Goal: Task Accomplishment & Management: Manage account settings

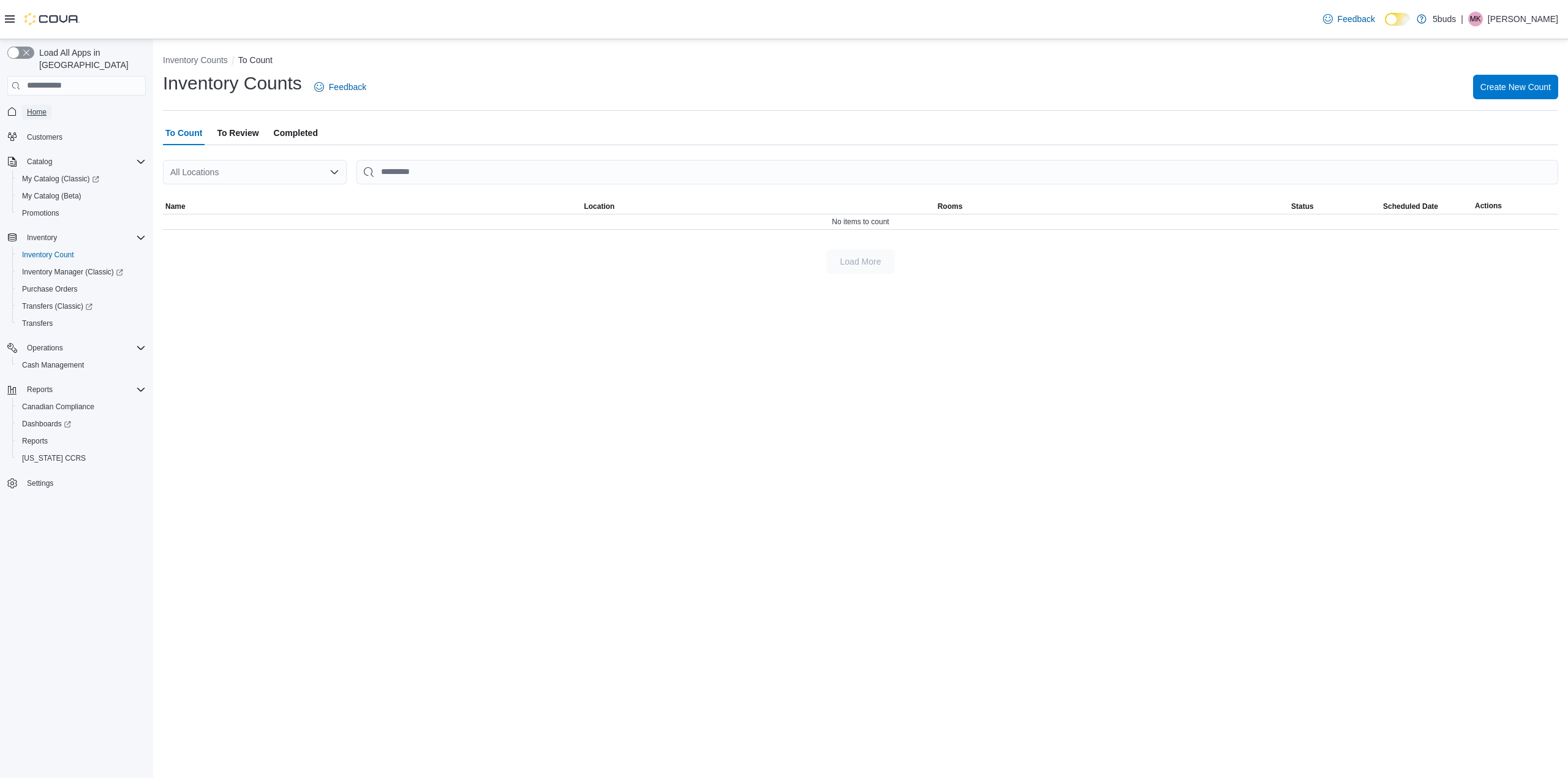
click at [34, 108] on span "Home" at bounding box center [37, 113] width 20 height 10
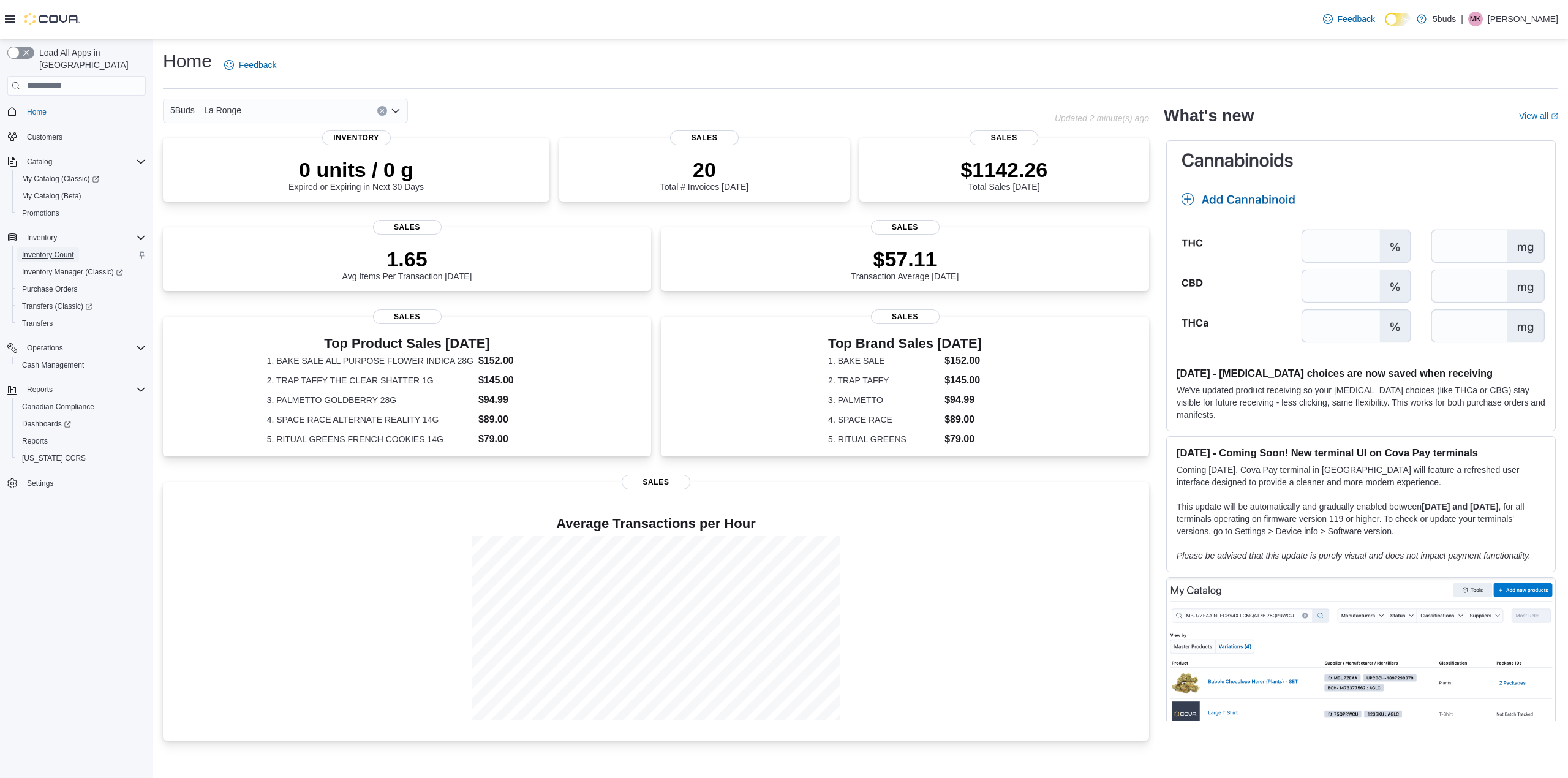
click at [47, 250] on span "Inventory Count" at bounding box center [48, 255] width 52 height 10
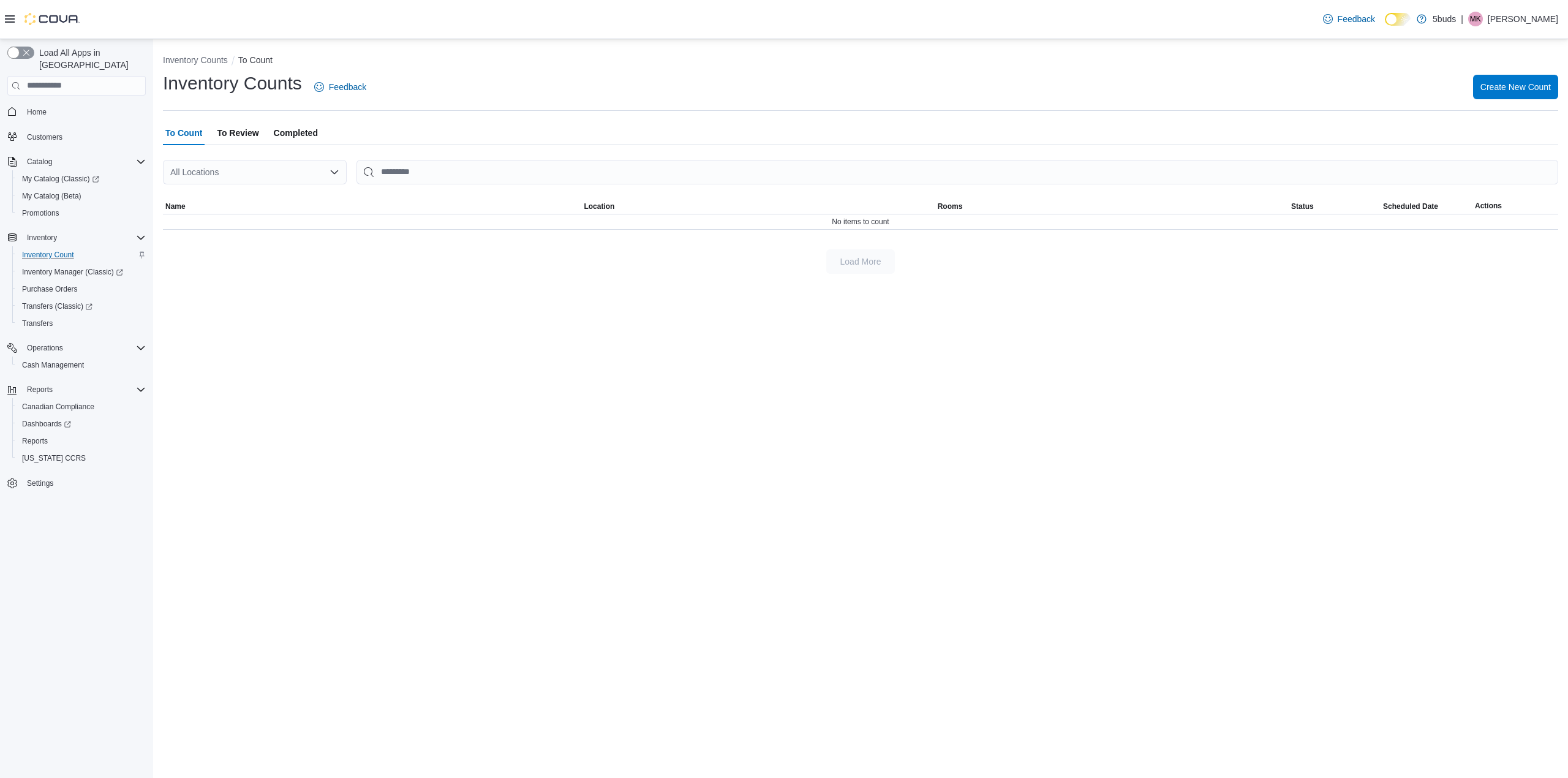
click at [335, 168] on icon "Open list of options" at bounding box center [335, 173] width 10 height 10
click at [268, 240] on span "5Buds – La Ronge" at bounding box center [239, 246] width 71 height 12
click at [1526, 90] on span "Create New Count" at bounding box center [1515, 87] width 71 height 12
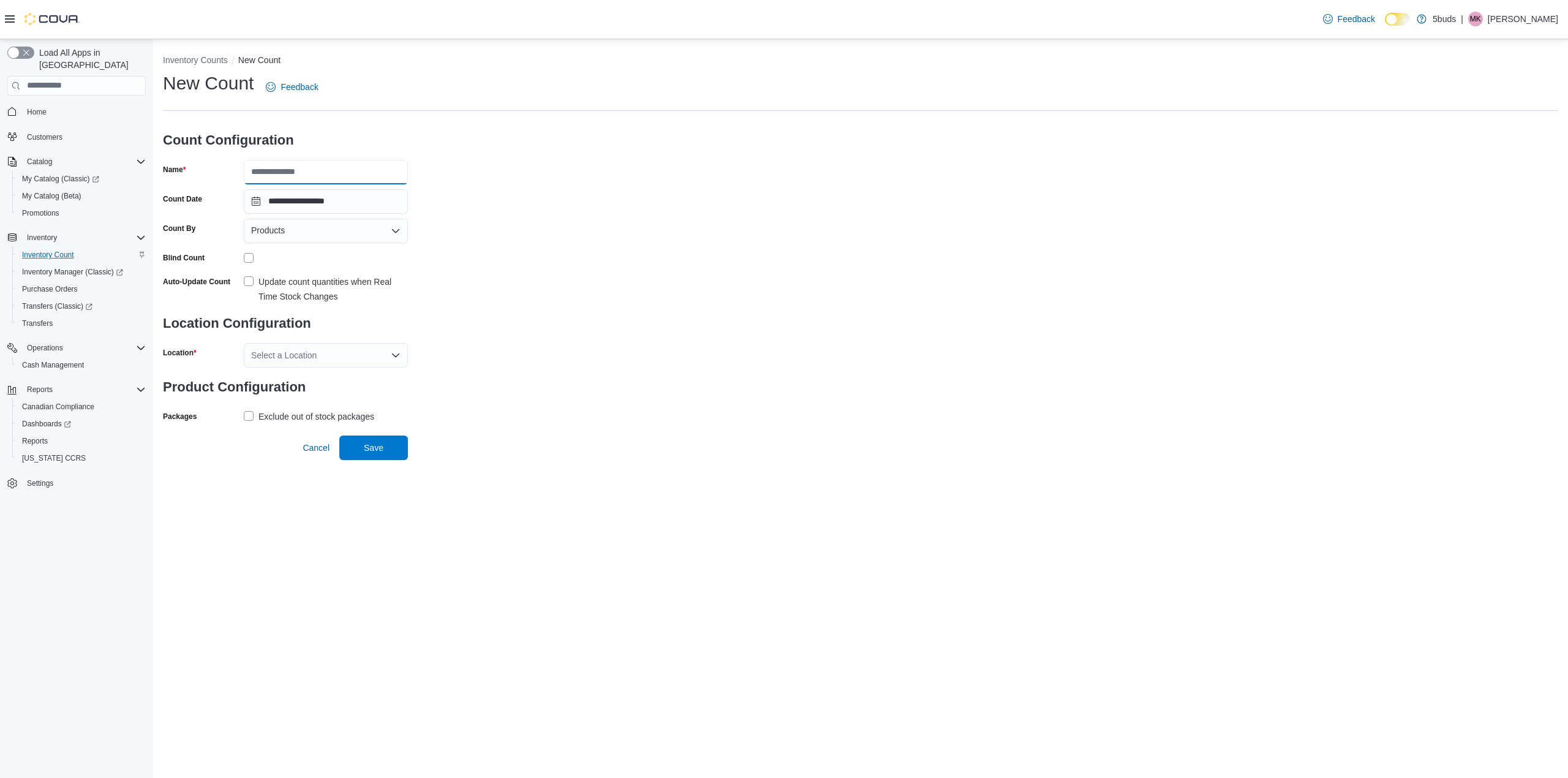
click at [307, 173] on input "Name" at bounding box center [326, 172] width 164 height 25
type input "**********"
click at [390, 230] on div "Products" at bounding box center [326, 230] width 164 height 25
click at [309, 266] on span "Classifications" at bounding box center [333, 269] width 135 height 12
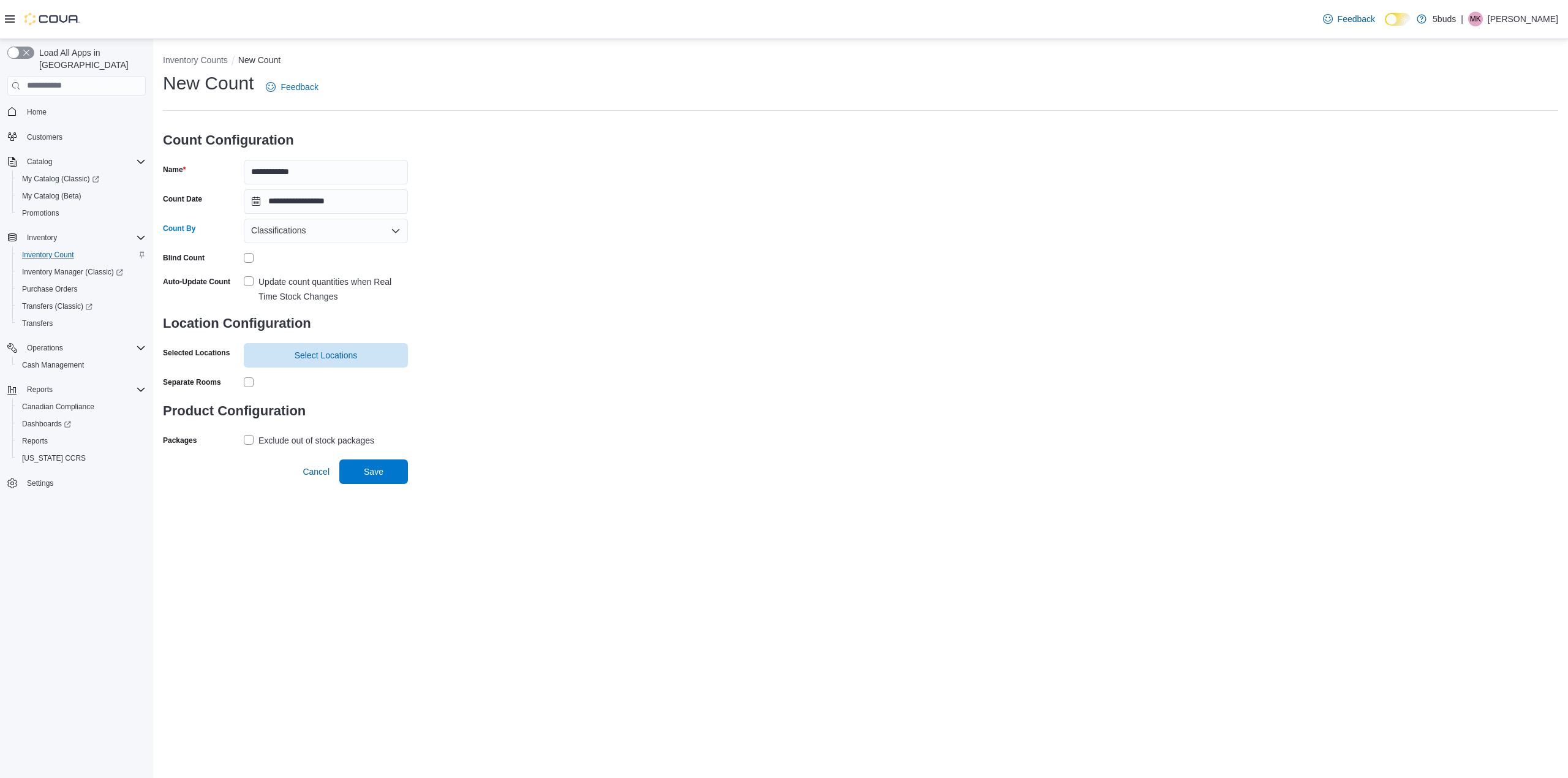
click at [244, 280] on label "Update count quantities when Real Time Stock Changes" at bounding box center [326, 288] width 164 height 29
click at [250, 285] on label "Update count quantities when Real Time Stock Changes" at bounding box center [326, 288] width 164 height 29
click at [292, 349] on span "Select Locations" at bounding box center [326, 355] width 150 height 25
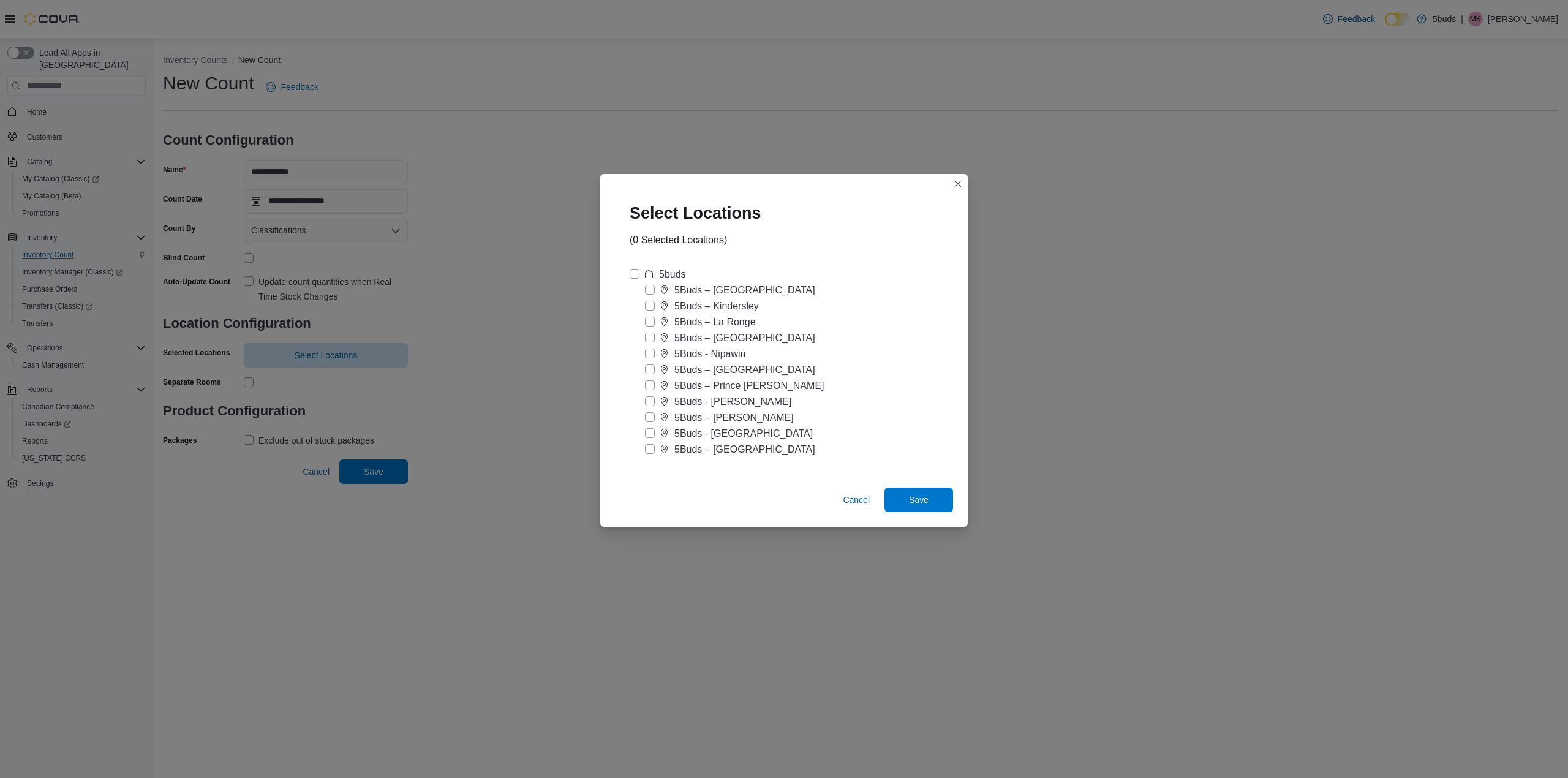
click at [696, 325] on div "5Buds – La Ronge" at bounding box center [716, 322] width 82 height 15
click at [395, 398] on div "Select Locations (1 Selected Locations) 5buds 5Buds – Humboldt 5Buds – Kindersl…" at bounding box center [784, 389] width 1568 height 778
click at [934, 497] on span "Save" at bounding box center [919, 500] width 54 height 25
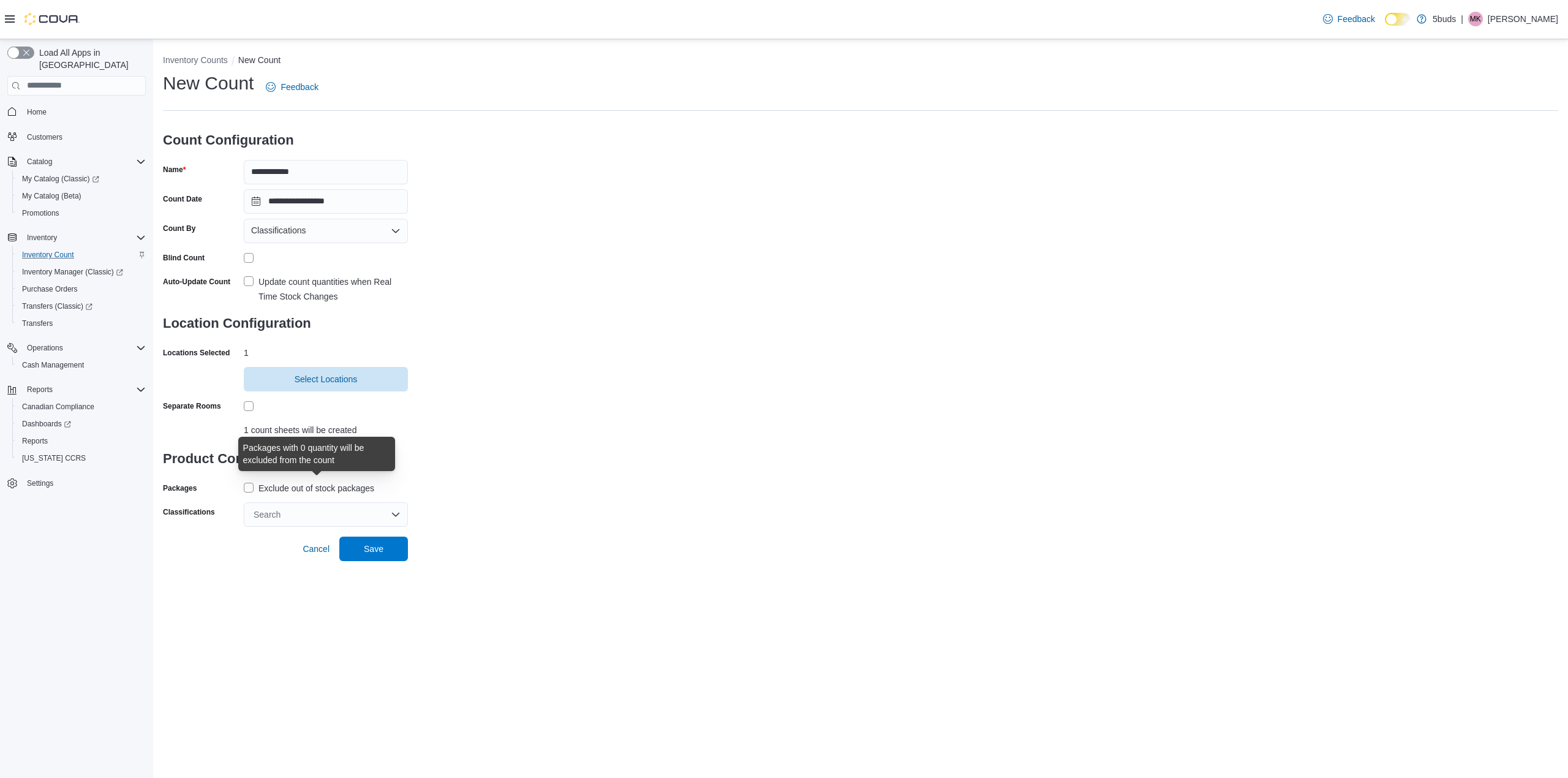
click at [315, 488] on div "Exclude out of stock packages" at bounding box center [316, 488] width 116 height 15
click at [378, 514] on div "Search" at bounding box center [326, 515] width 164 height 25
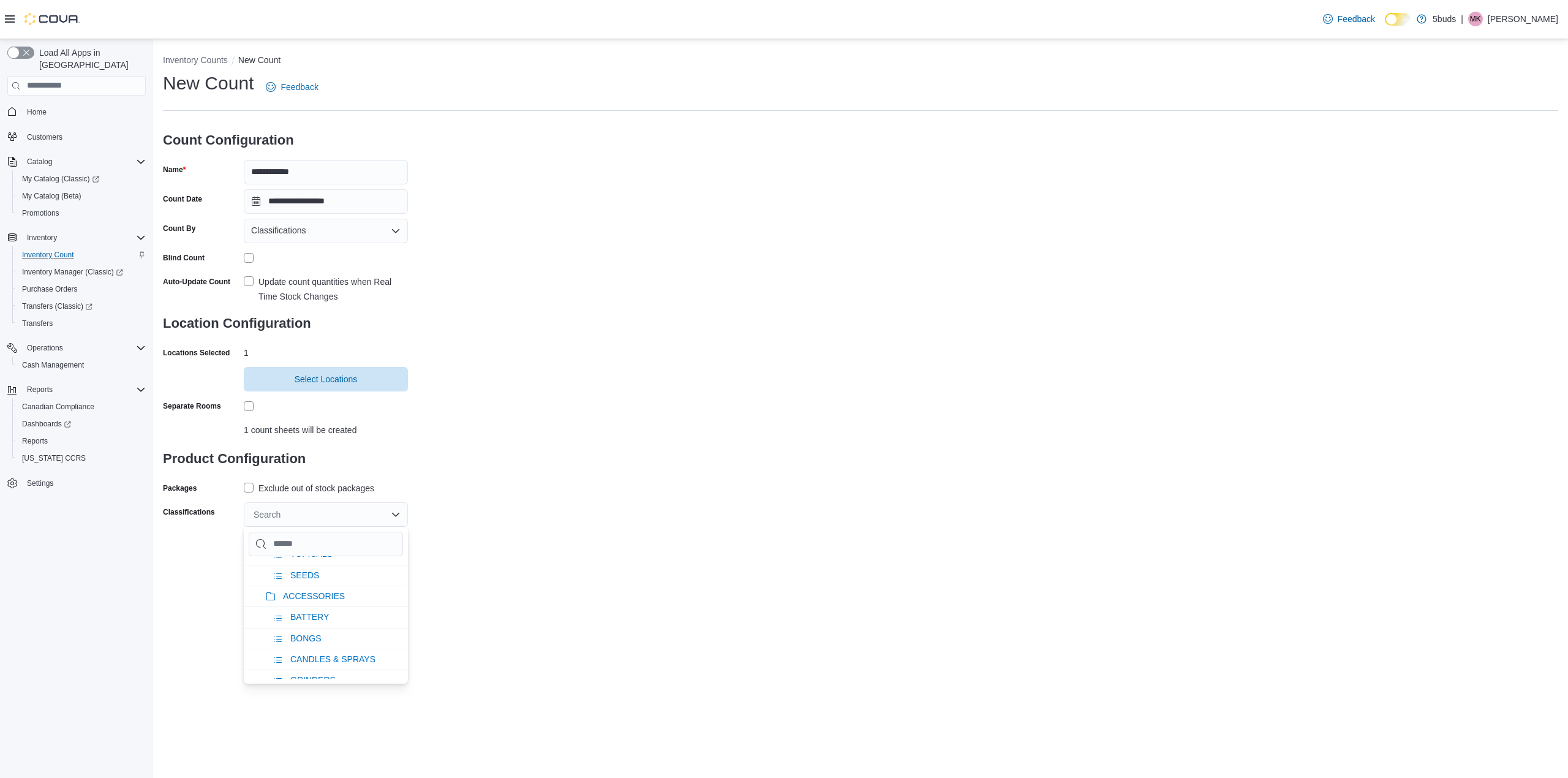
scroll to position [735, 0]
click at [331, 600] on li "BATTERY" at bounding box center [326, 589] width 164 height 21
click at [505, 502] on div "**********" at bounding box center [860, 298] width 1396 height 456
click at [393, 558] on span "Save" at bounding box center [374, 549] width 54 height 25
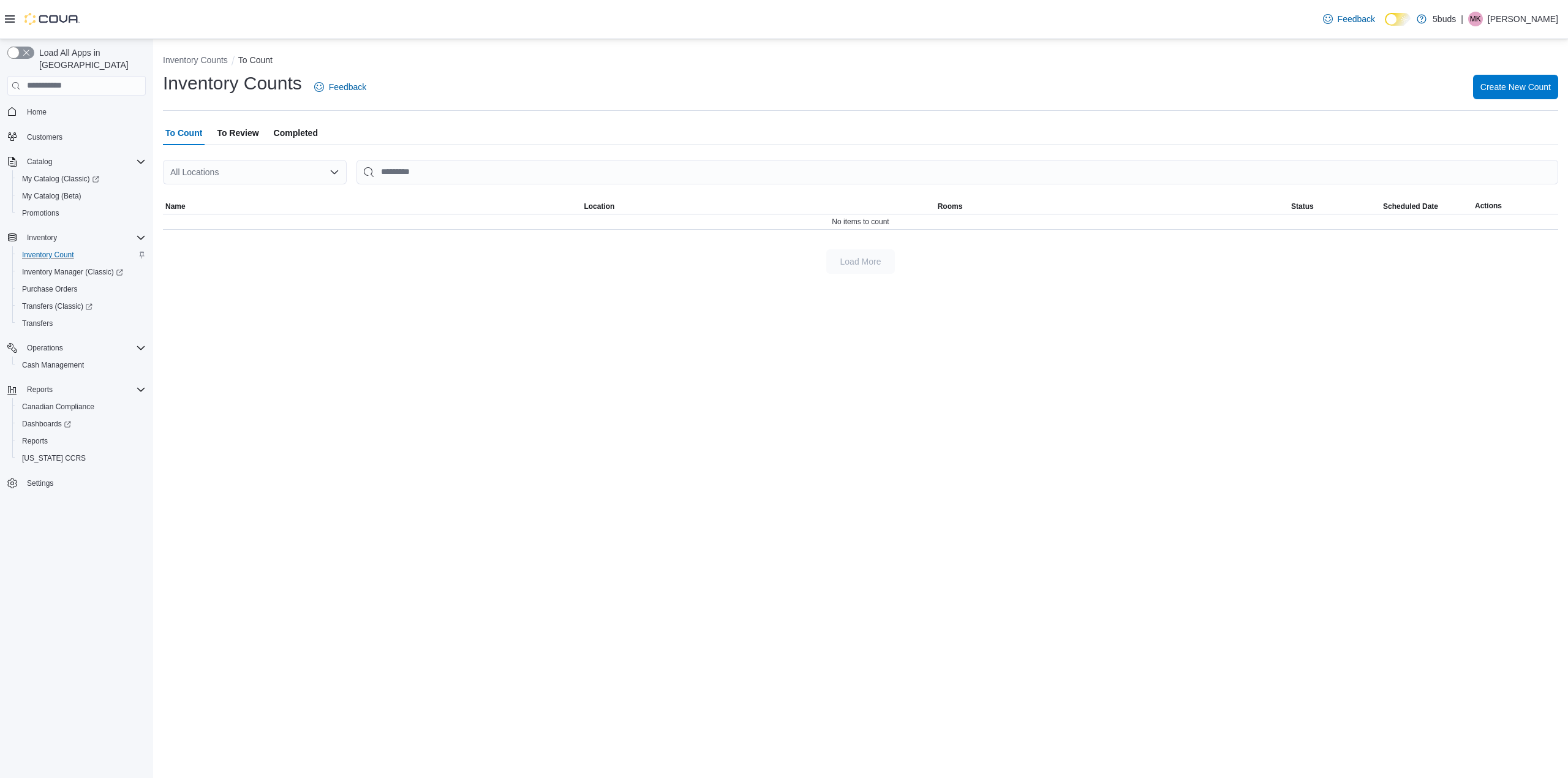
click at [667, 311] on div "Inventory Counts To Count Inventory Counts Feedback Create New Count To Count T…" at bounding box center [861, 409] width 1415 height 740
click at [258, 225] on span "Battery 9/12 - 5Buds – La Ronge" at bounding box center [232, 226] width 125 height 12
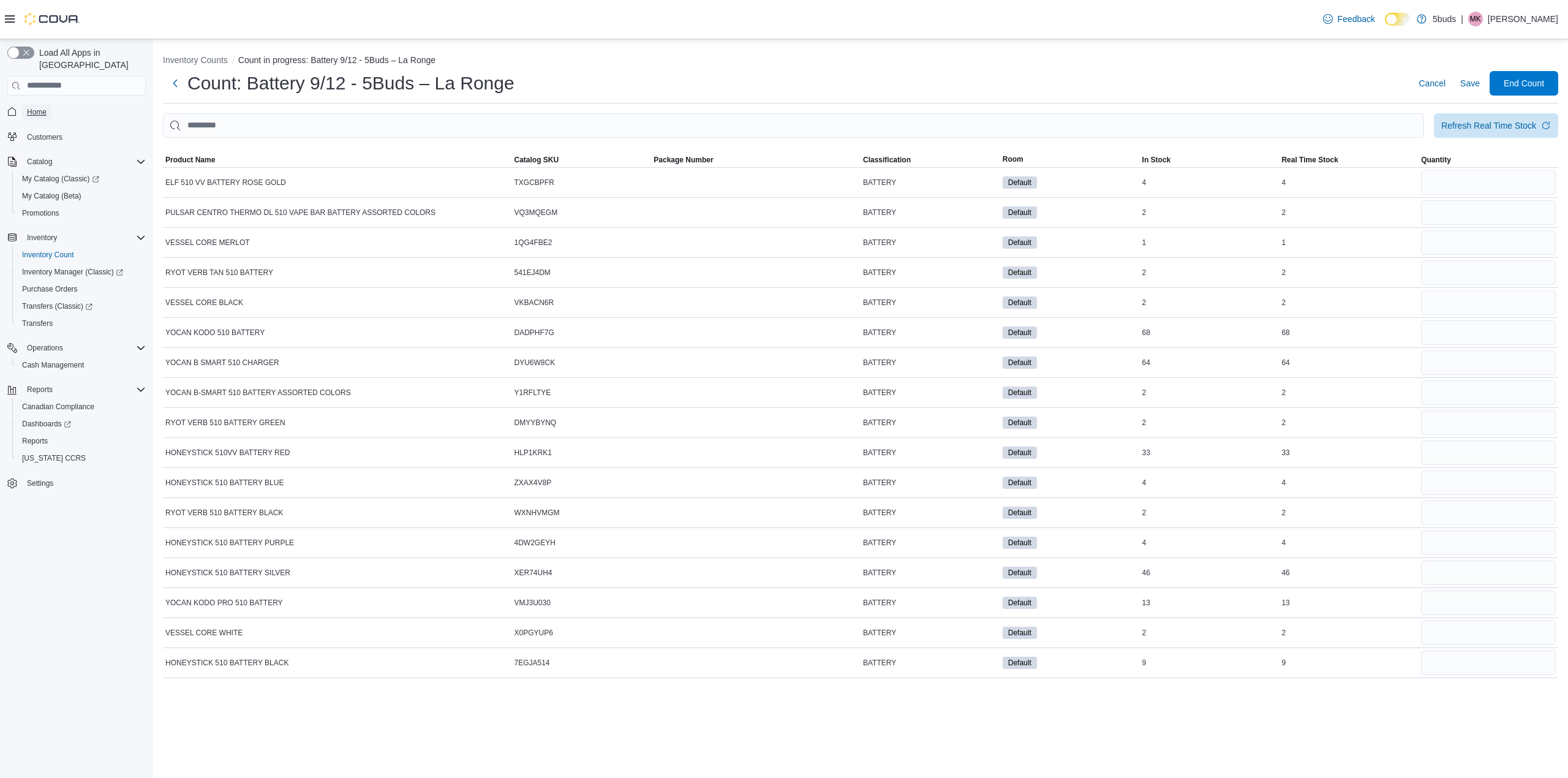
click at [37, 108] on span "Home" at bounding box center [37, 113] width 20 height 10
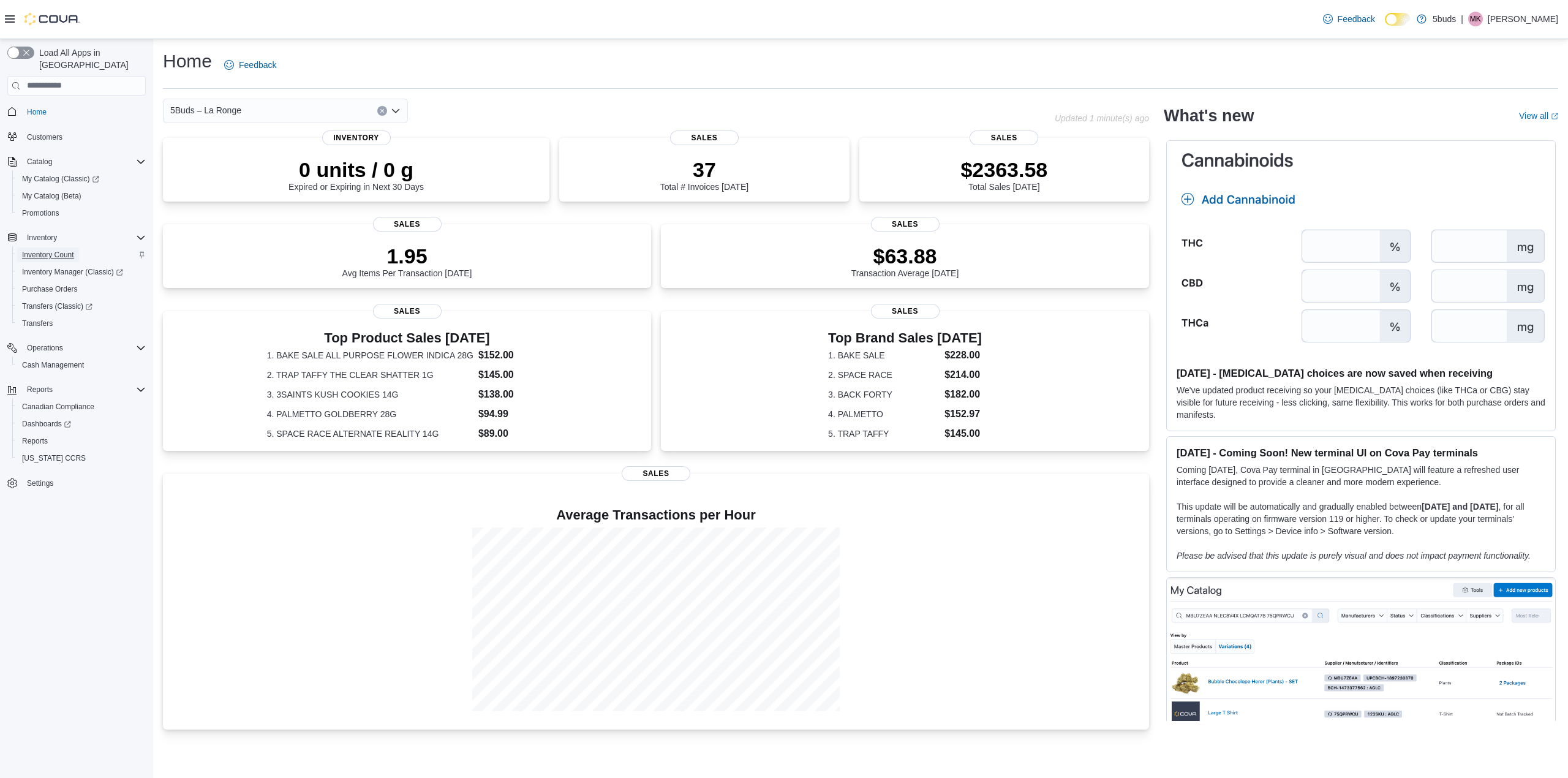
click at [47, 250] on span "Inventory Count" at bounding box center [48, 255] width 52 height 10
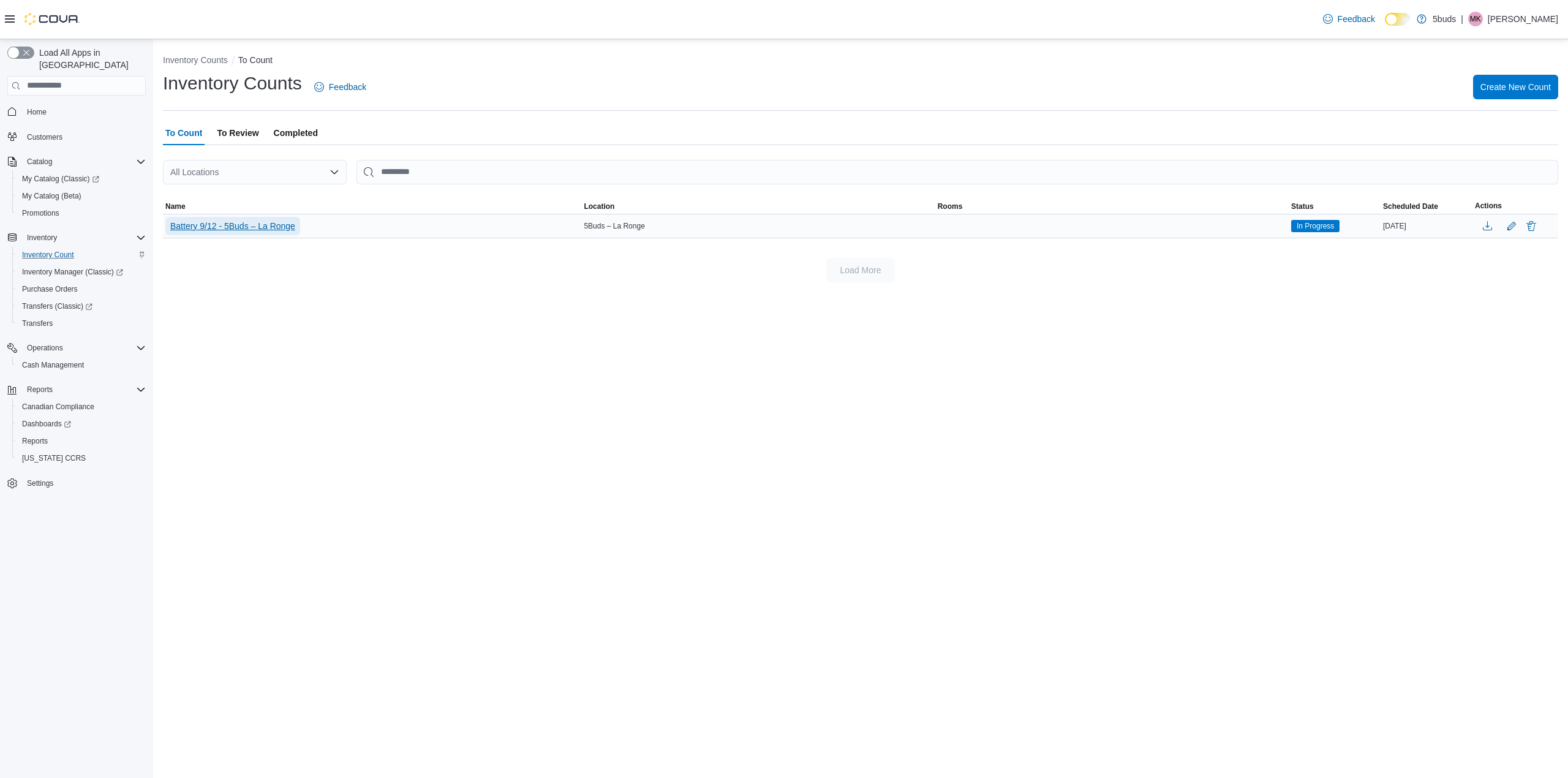
click at [273, 226] on span "Battery 9/12 - 5Buds – La Ronge" at bounding box center [232, 226] width 125 height 12
click at [1531, 223] on button "Delete" at bounding box center [1531, 225] width 15 height 15
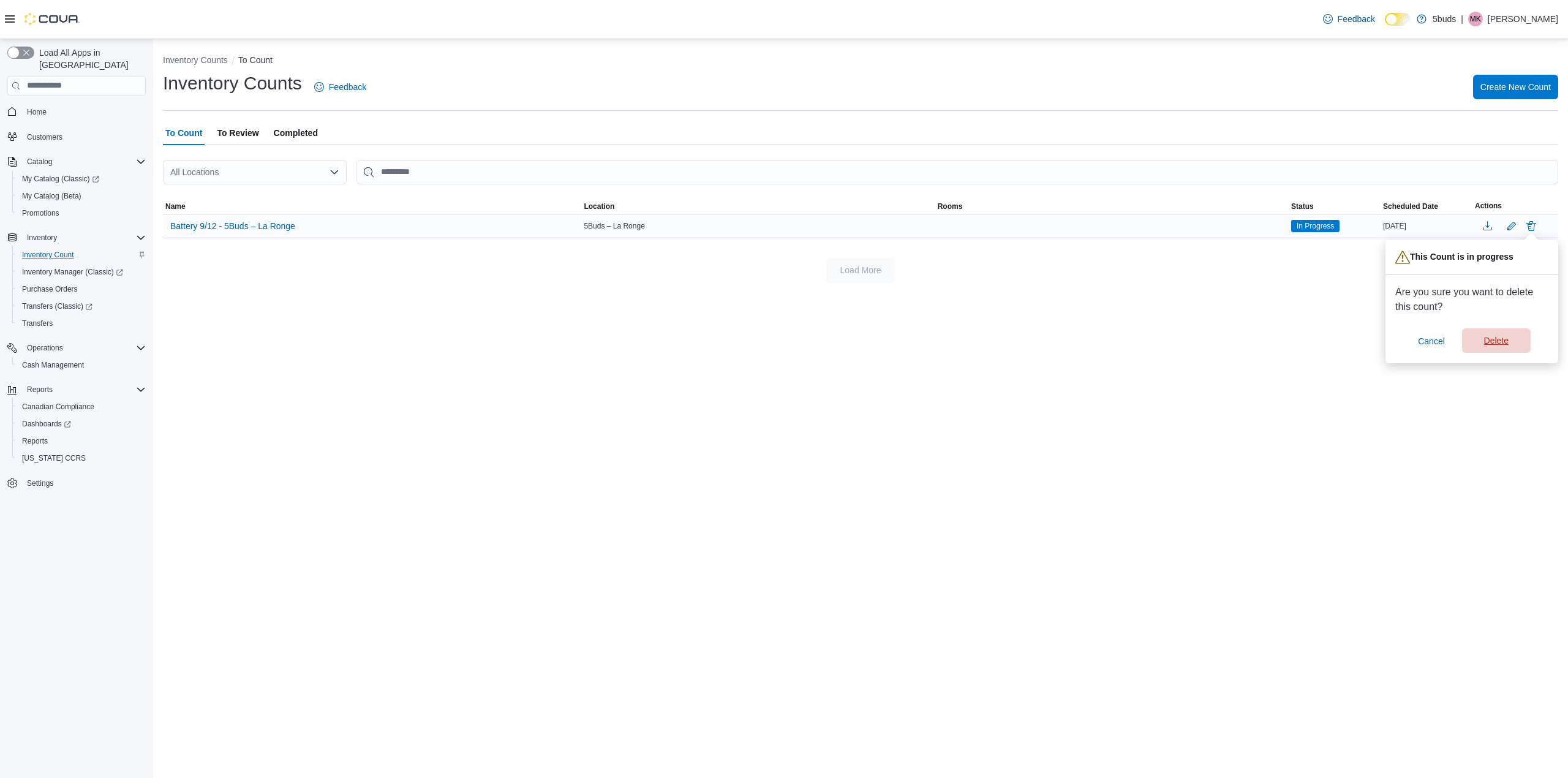
click at [1515, 341] on span "Delete" at bounding box center [1496, 340] width 54 height 25
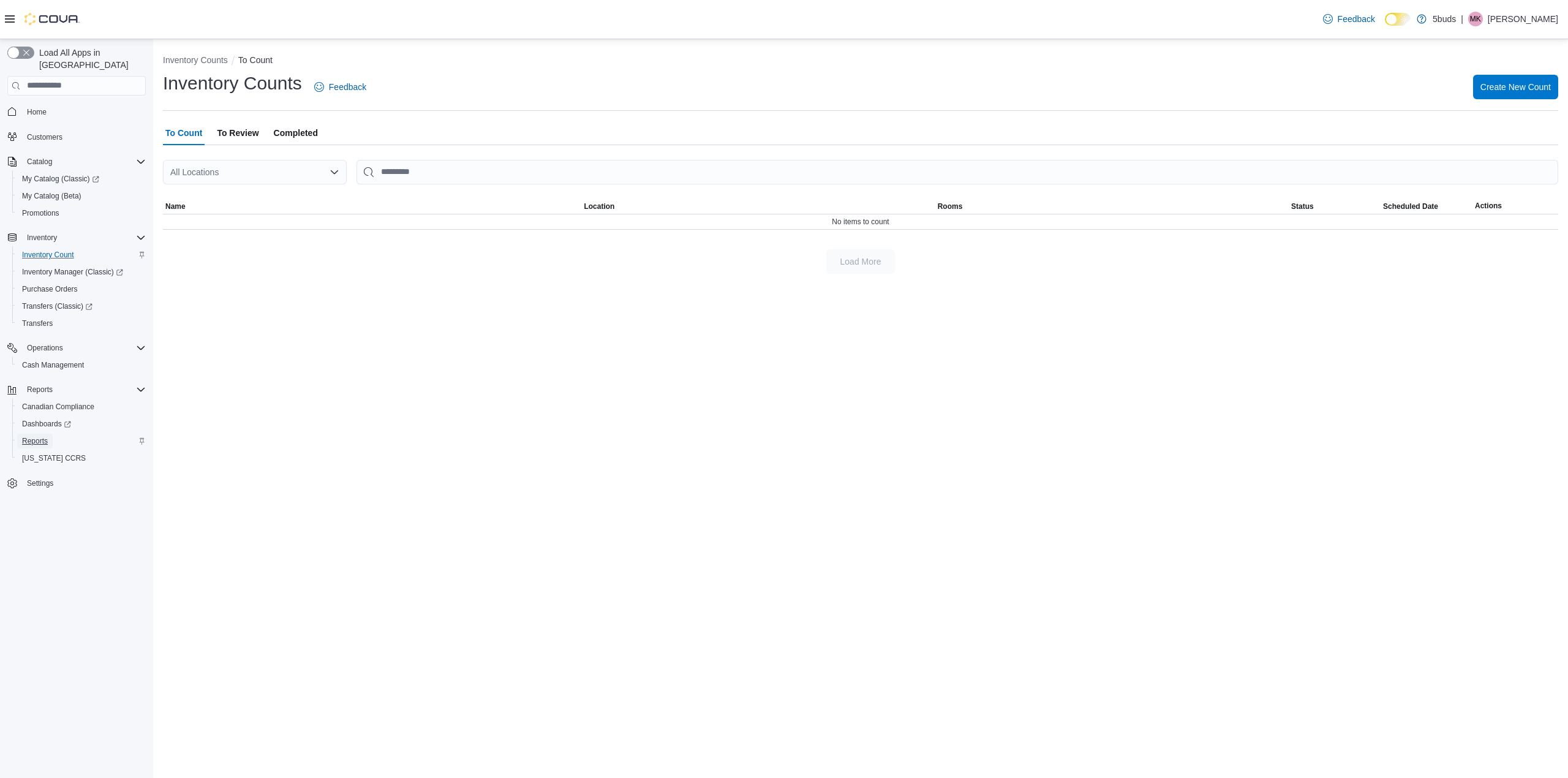
click at [36, 437] on span "Reports" at bounding box center [35, 442] width 26 height 10
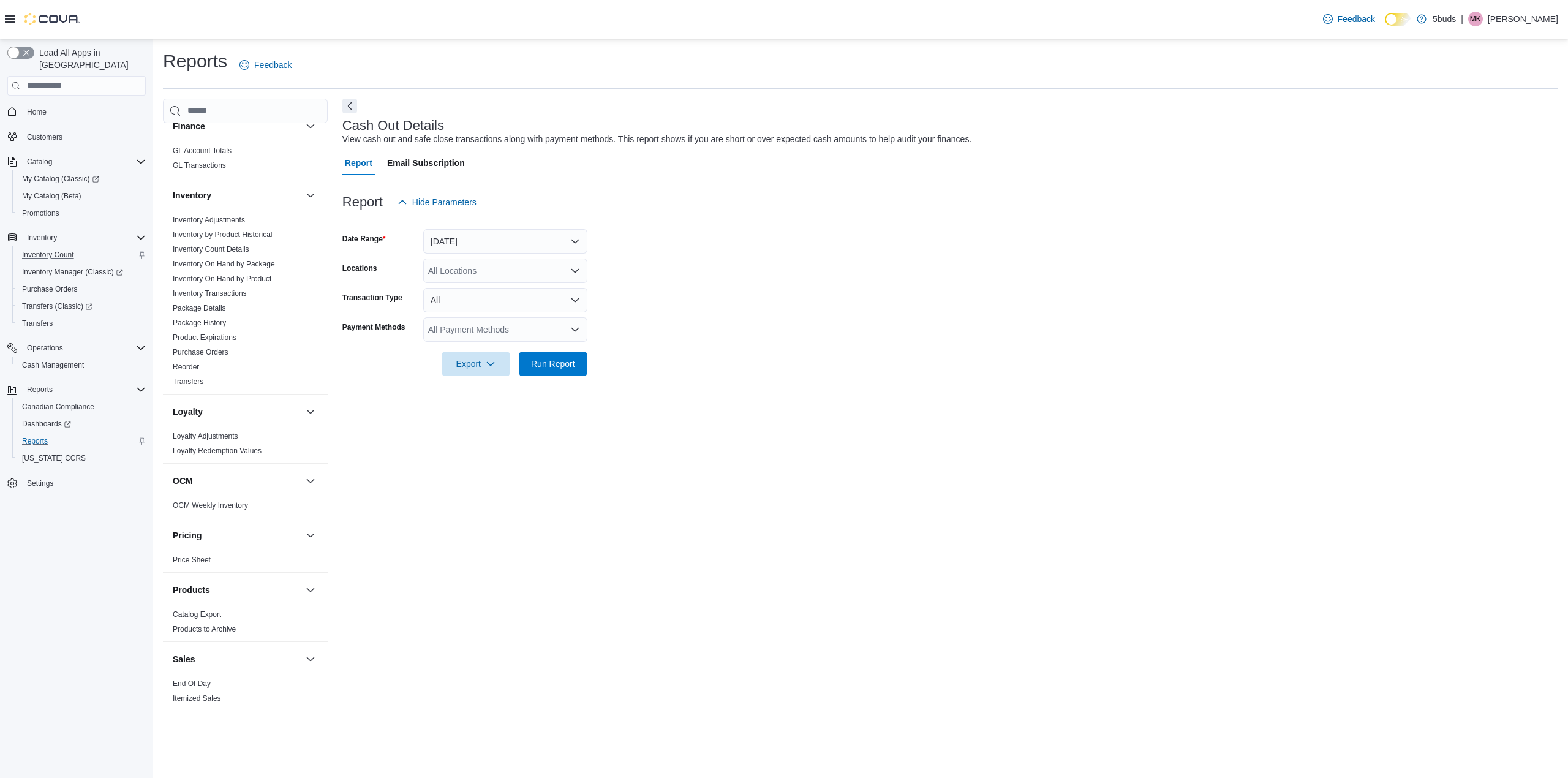
scroll to position [491, 0]
click at [221, 272] on link "Inventory On Hand by Product" at bounding box center [221, 276] width 99 height 9
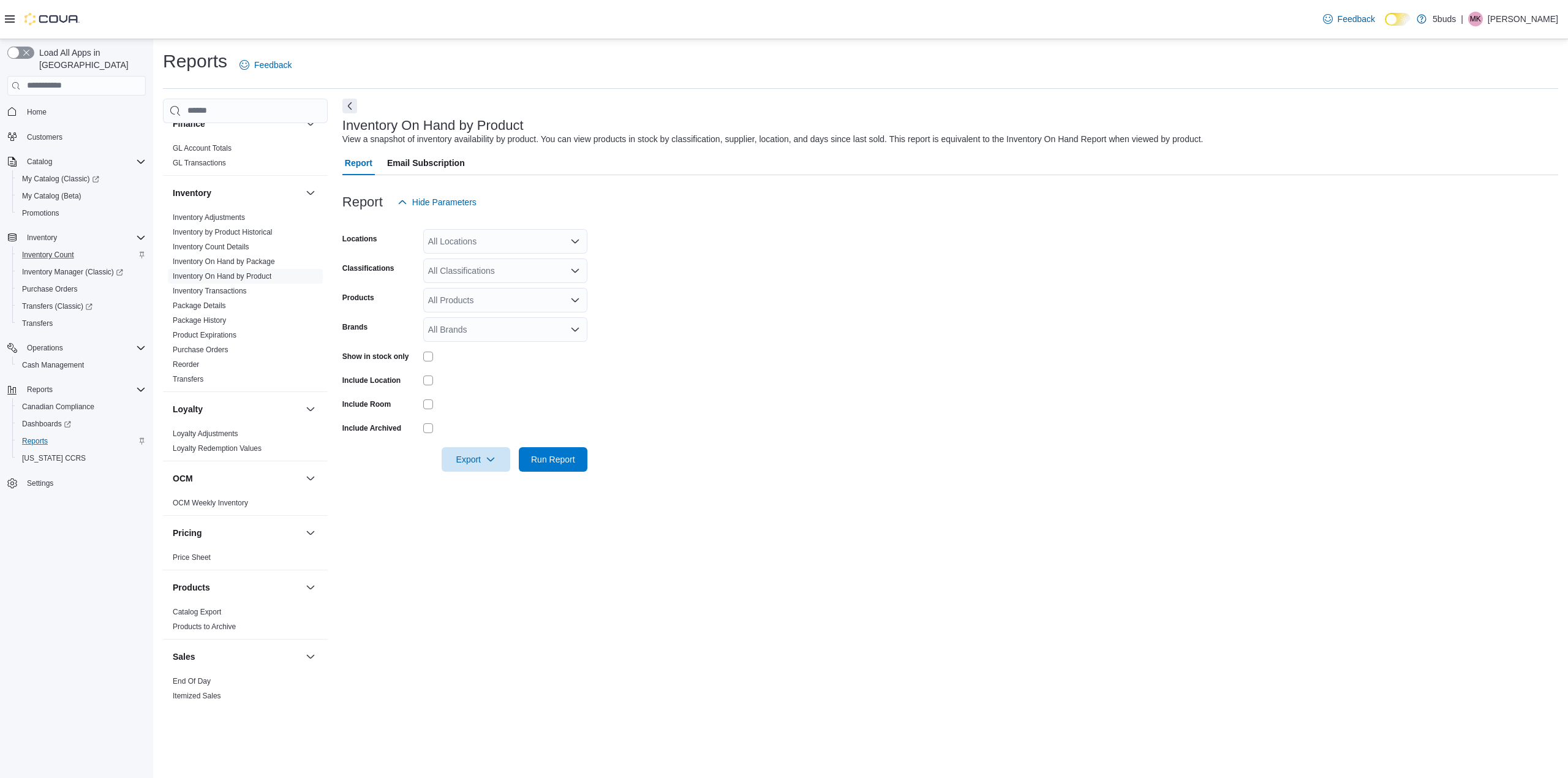
click at [512, 242] on div "All Locations" at bounding box center [505, 241] width 164 height 25
click at [495, 314] on span "5Buds – La Ronge" at bounding box center [484, 315] width 71 height 12
drag, startPoint x: 723, startPoint y: 295, endPoint x: 715, endPoint y: 293, distance: 8.2
click at [721, 295] on form "Locations 5Buds – La Ronge Classifications All Classifications Products All Pro…" at bounding box center [951, 343] width 1216 height 257
click at [481, 267] on div "All Classifications" at bounding box center [505, 270] width 164 height 25
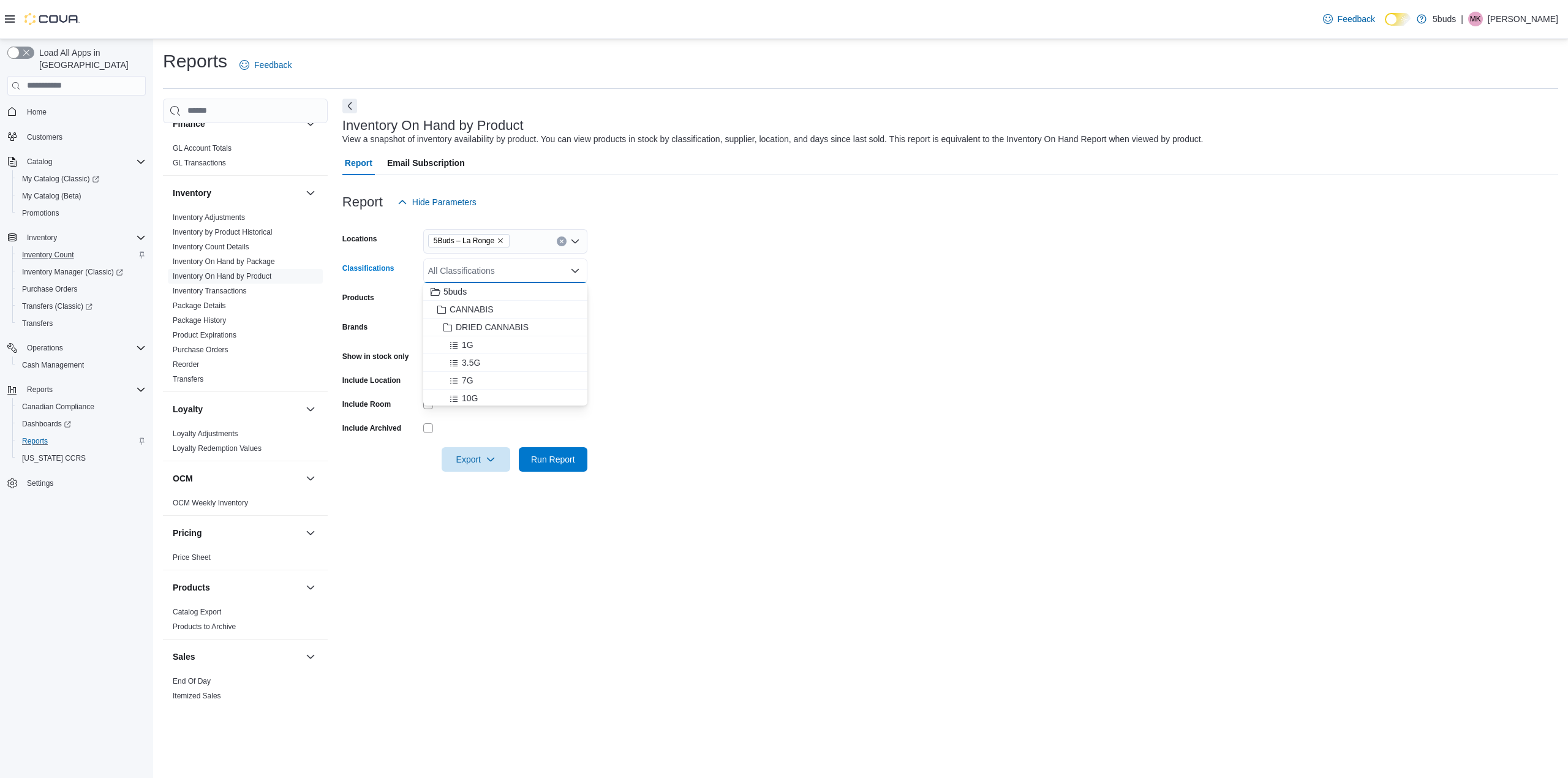
click at [719, 317] on form "Locations 5Buds – La Ronge Classifications All Classifications Combo box. Selec…" at bounding box center [951, 343] width 1216 height 257
click at [503, 269] on div "All Classifications" at bounding box center [505, 270] width 164 height 25
click at [475, 355] on span "BATTERY" at bounding box center [474, 360] width 39 height 12
click at [682, 319] on form "Locations 5Buds – La Ronge Classifications BATTERY Combo box. Selected. BATTERY…" at bounding box center [951, 343] width 1216 height 257
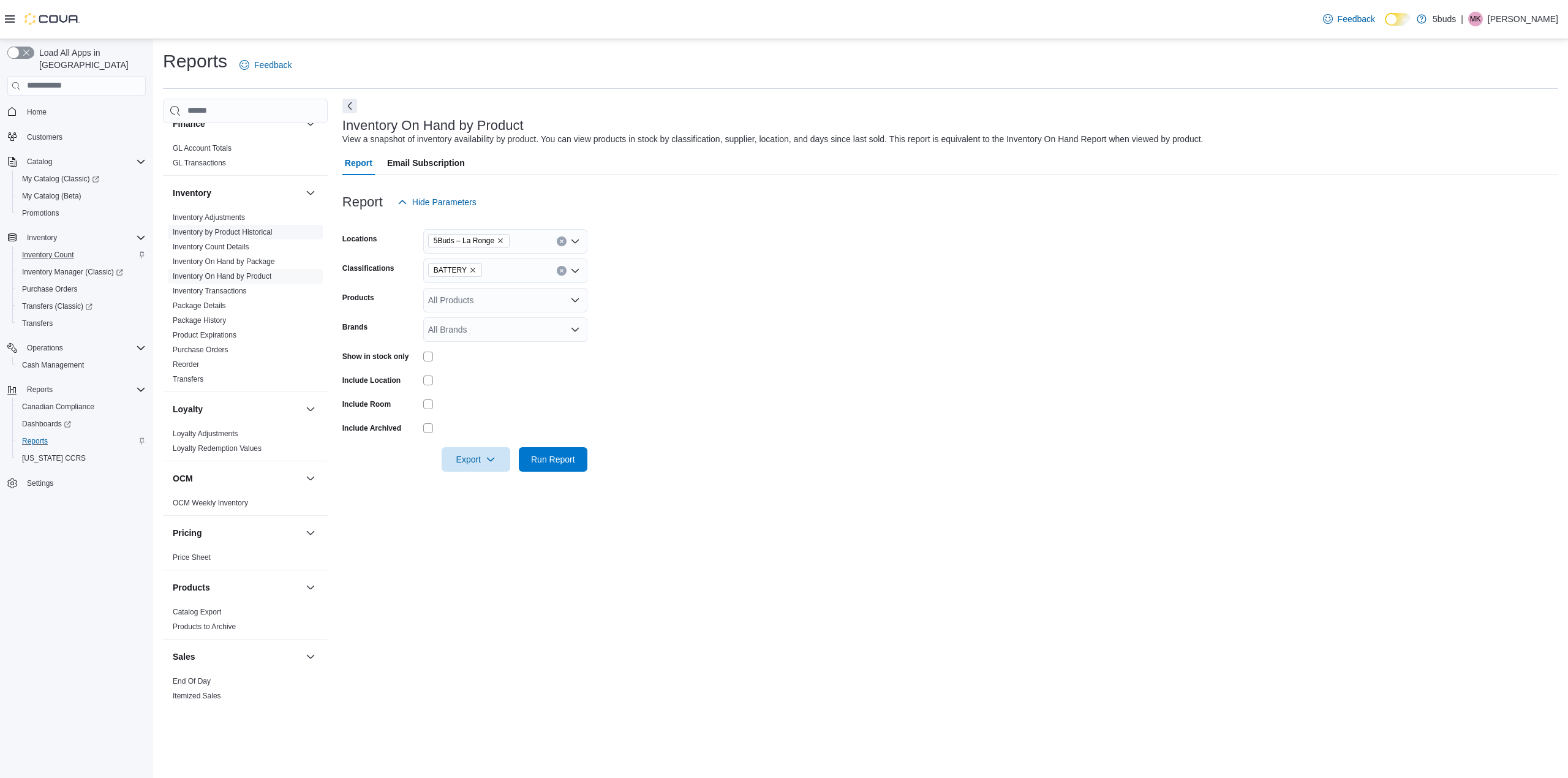
click at [236, 228] on link "Inventory by Product Historical" at bounding box center [222, 232] width 100 height 9
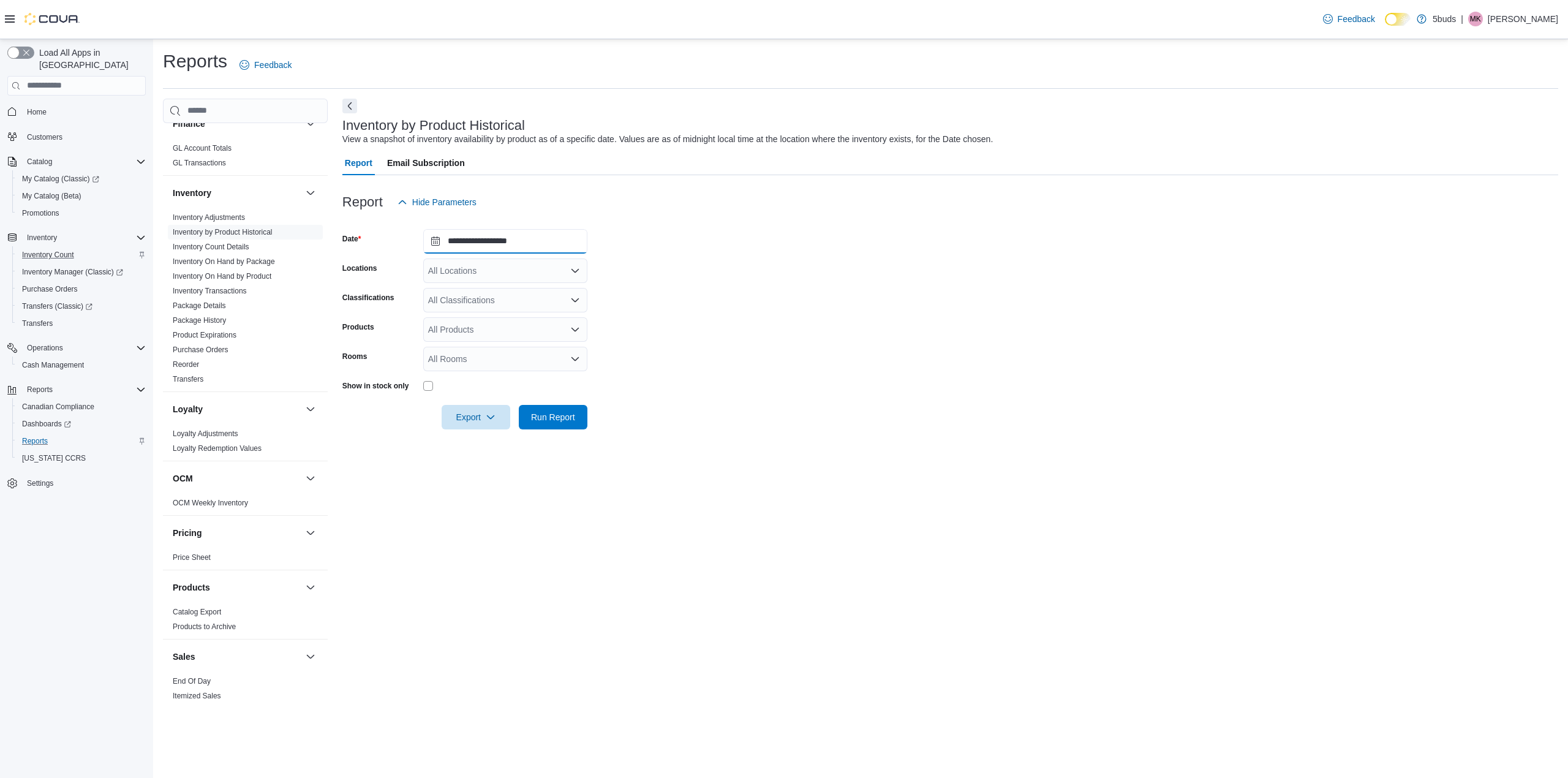
click at [550, 240] on input "**********" at bounding box center [505, 241] width 164 height 25
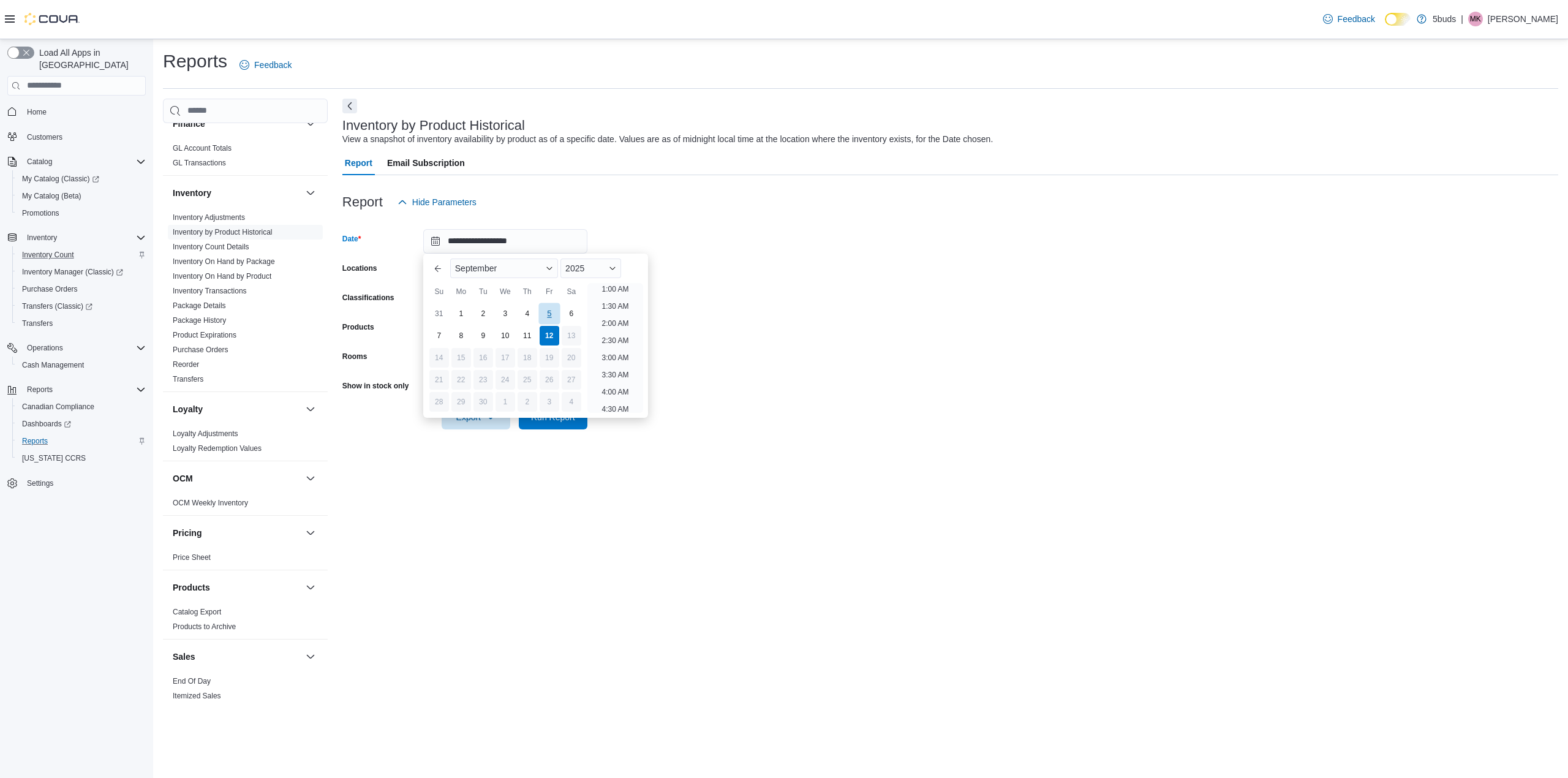
click at [545, 307] on div "5" at bounding box center [549, 314] width 22 height 22
type input "**********"
click at [821, 294] on form "**********" at bounding box center [951, 322] width 1216 height 215
click at [504, 269] on div "All Locations" at bounding box center [505, 270] width 164 height 25
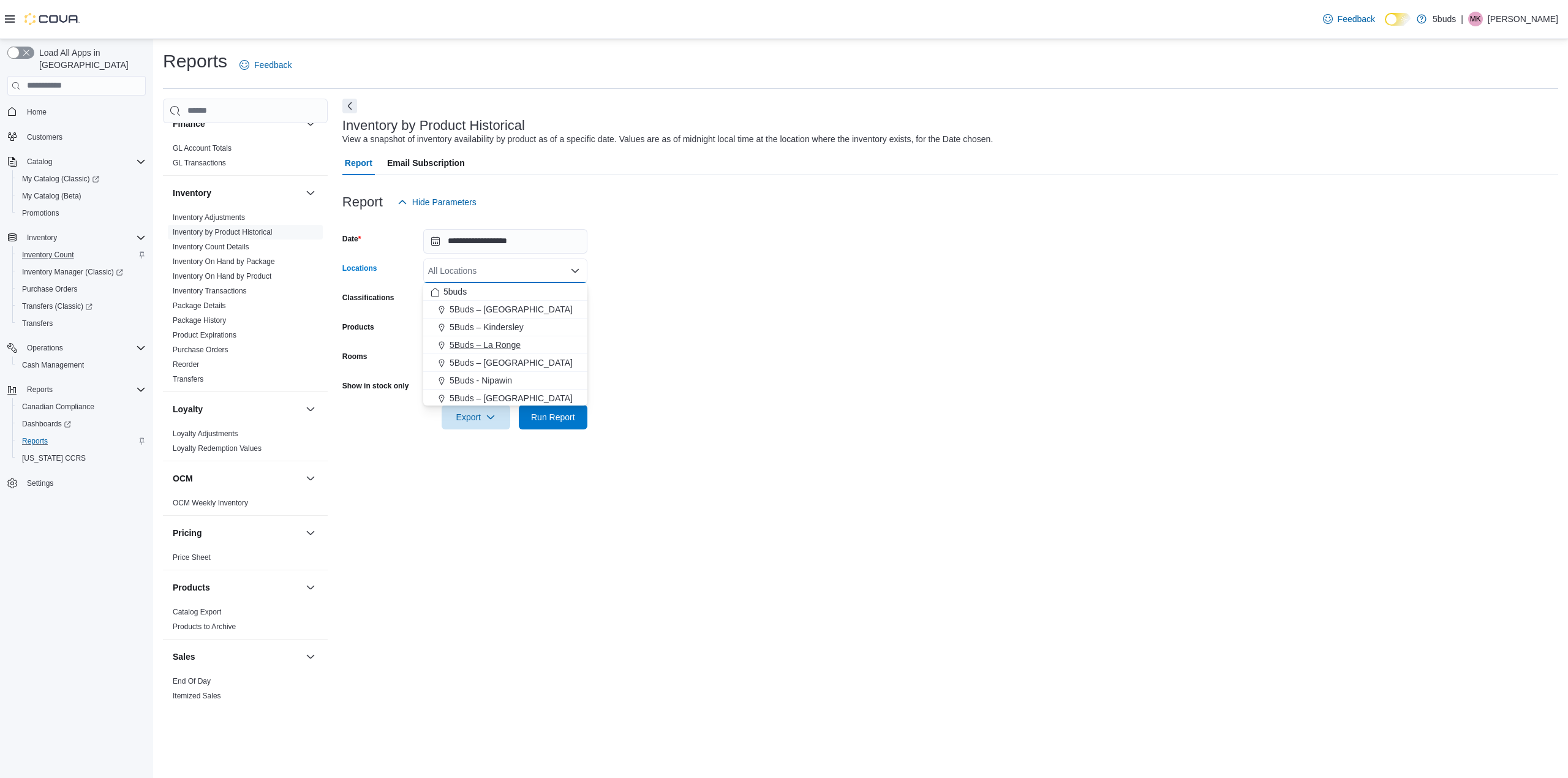
click at [503, 344] on span "5Buds – La Ronge" at bounding box center [484, 345] width 71 height 12
drag, startPoint x: 709, startPoint y: 332, endPoint x: 632, endPoint y: 329, distance: 77.1
click at [710, 332] on form "**********" at bounding box center [951, 322] width 1216 height 215
click at [501, 298] on div "All Classifications" at bounding box center [505, 300] width 164 height 25
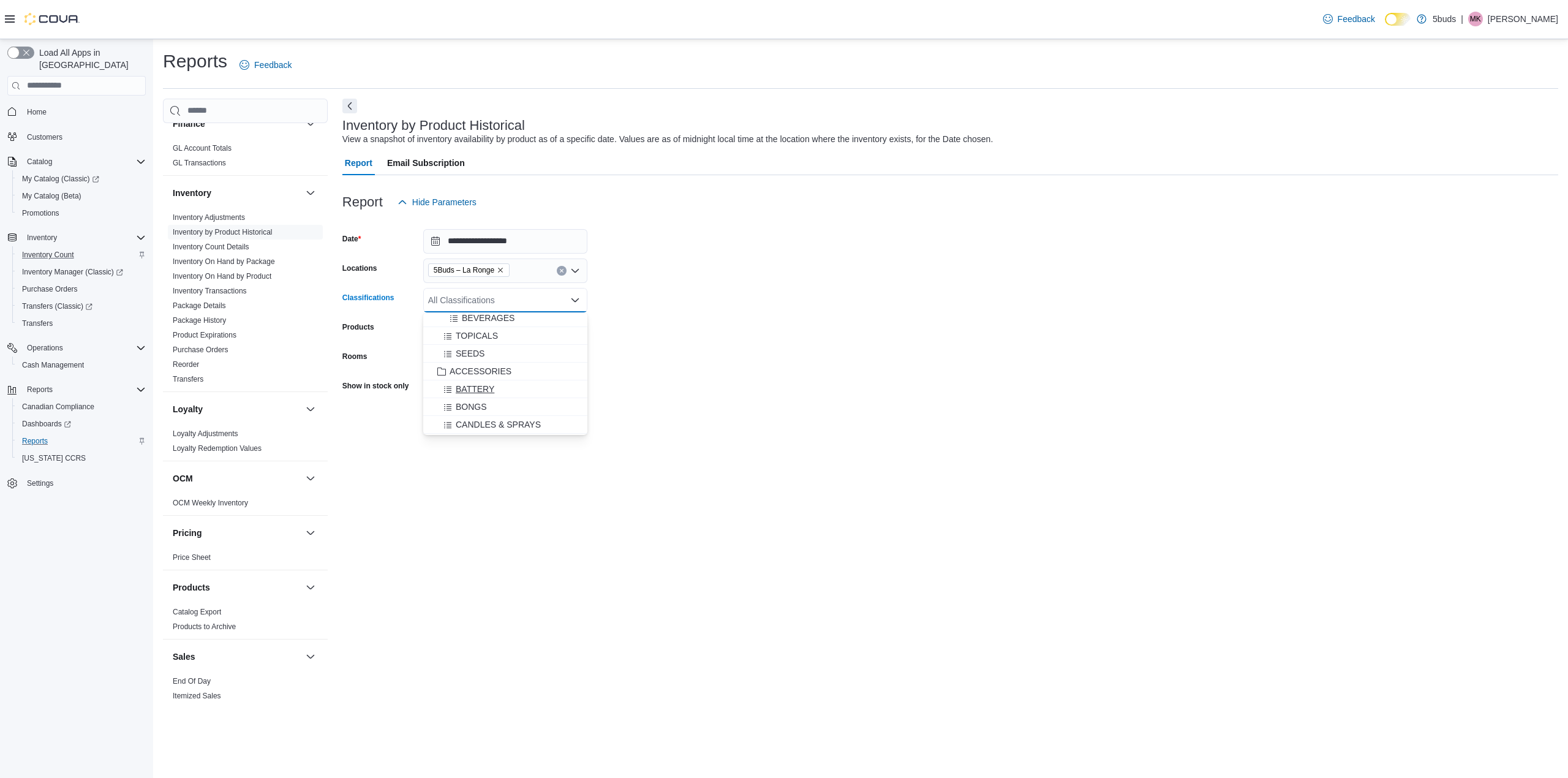
click at [479, 383] on span "BATTERY" at bounding box center [474, 389] width 39 height 12
click at [726, 362] on form "**********" at bounding box center [951, 322] width 1216 height 215
click at [545, 417] on span "Run Report" at bounding box center [553, 417] width 44 height 12
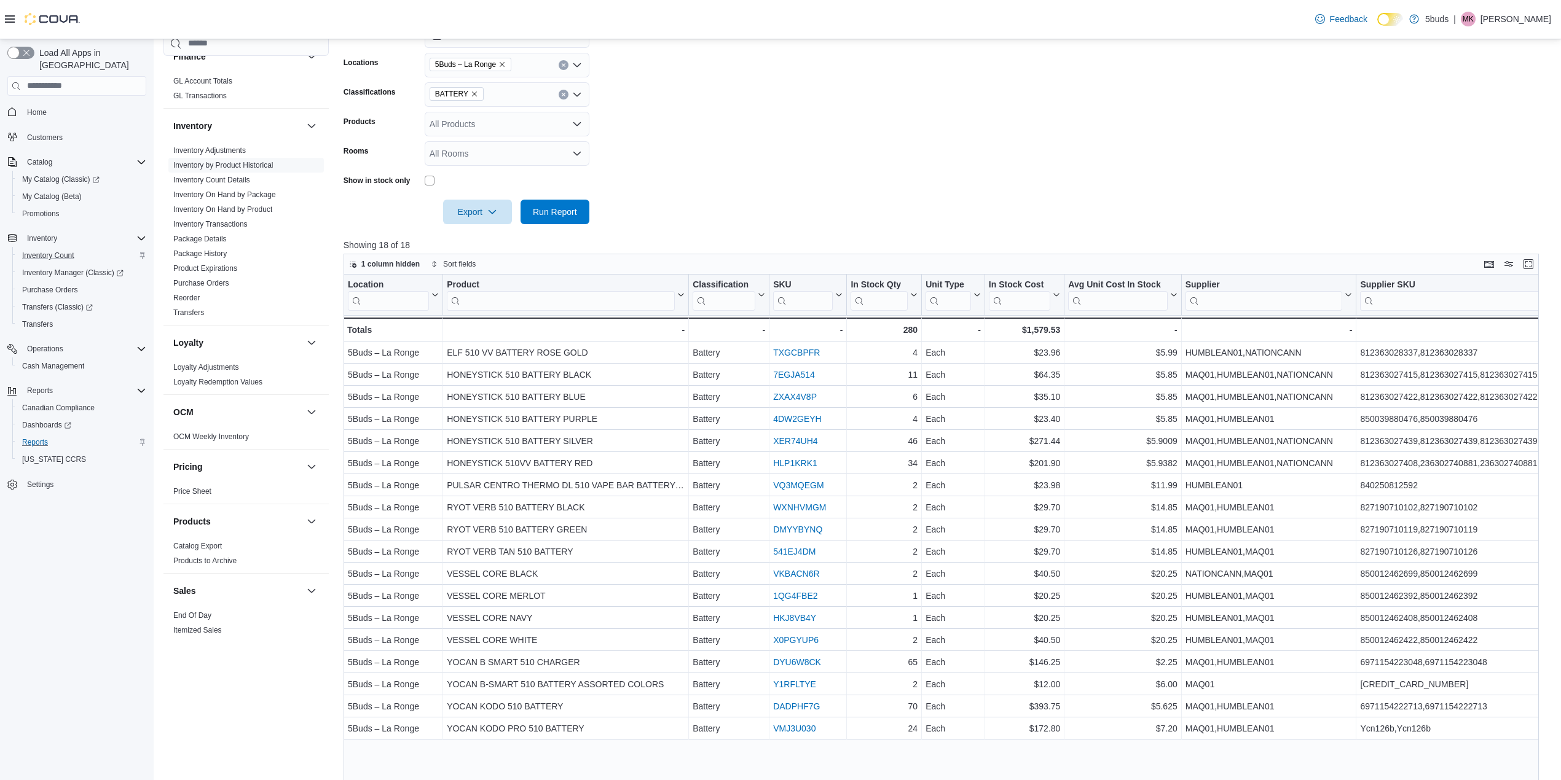
scroll to position [246, 0]
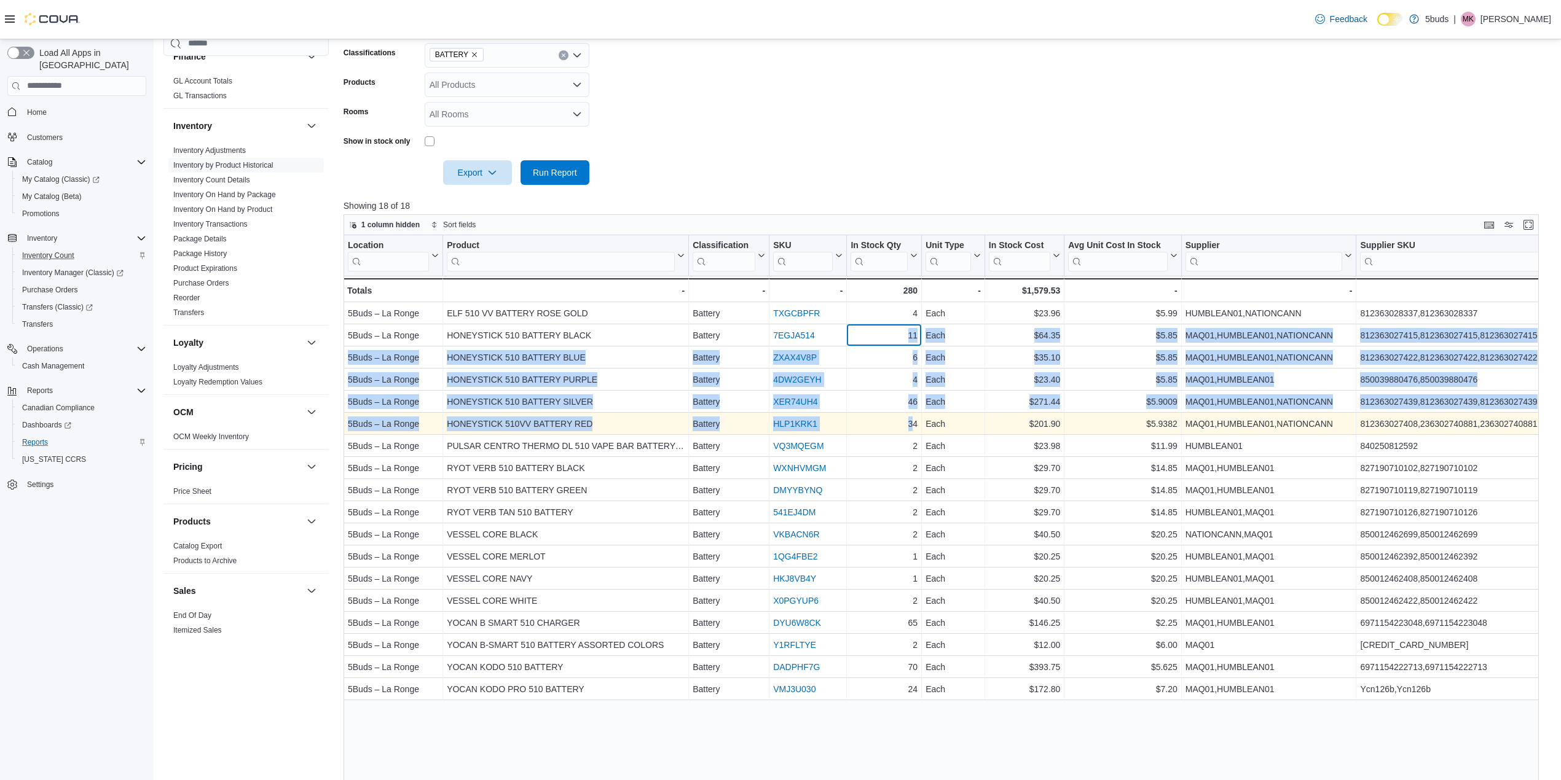
drag, startPoint x: 880, startPoint y: 331, endPoint x: 910, endPoint y: 422, distance: 95.8
click at [910, 422] on div "Location Click to view column header actions Product Click to view column heade…" at bounding box center [991, 467] width 1295 height 465
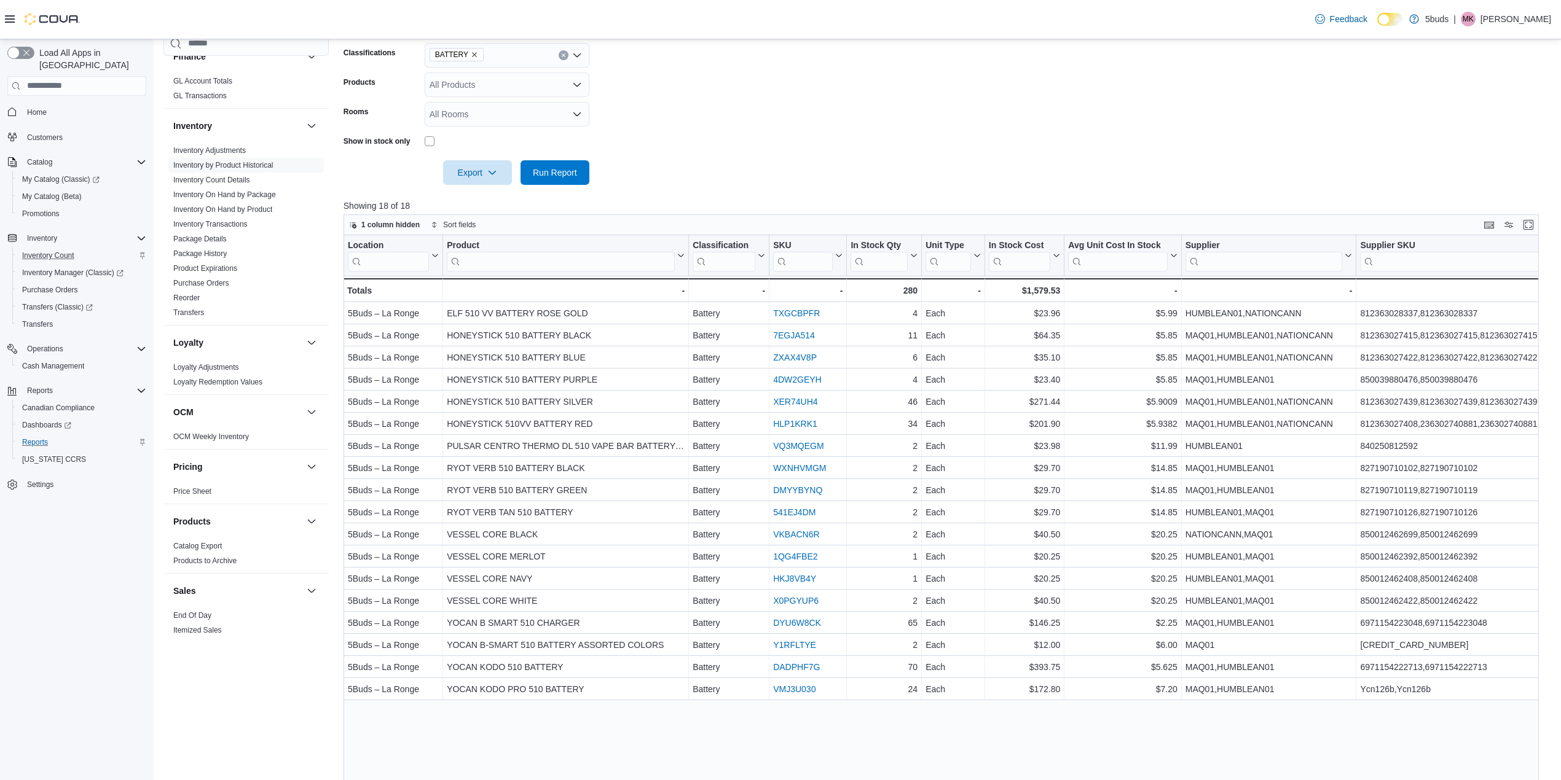
click at [843, 739] on div "Location Click to view column header actions Product Click to view column heade…" at bounding box center [948, 536] width 1208 height 603
click at [849, 731] on div "Location Click to view column header actions Product Click to view column heade…" at bounding box center [948, 536] width 1208 height 603
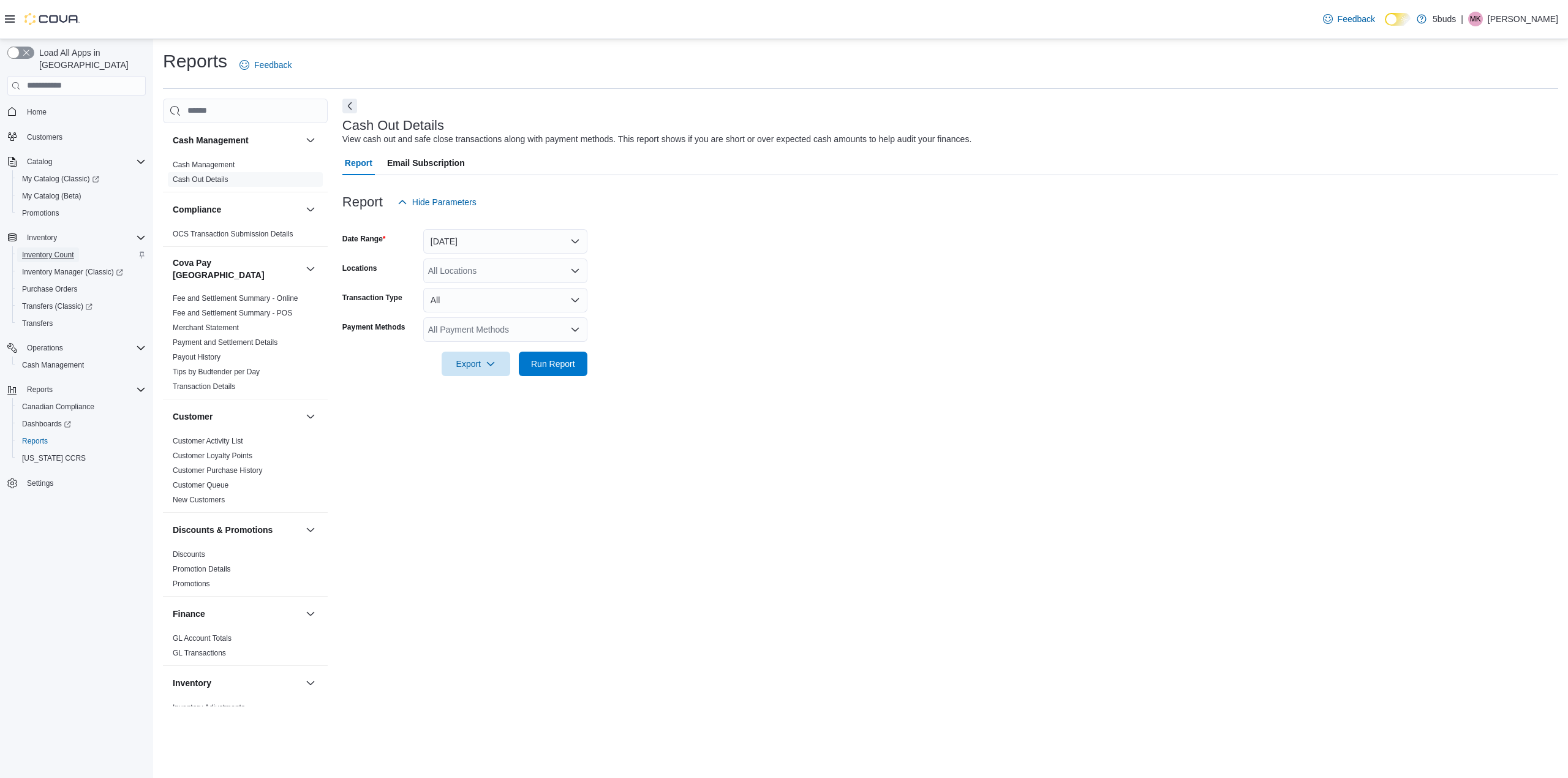
click at [47, 250] on span "Inventory Count" at bounding box center [48, 255] width 52 height 10
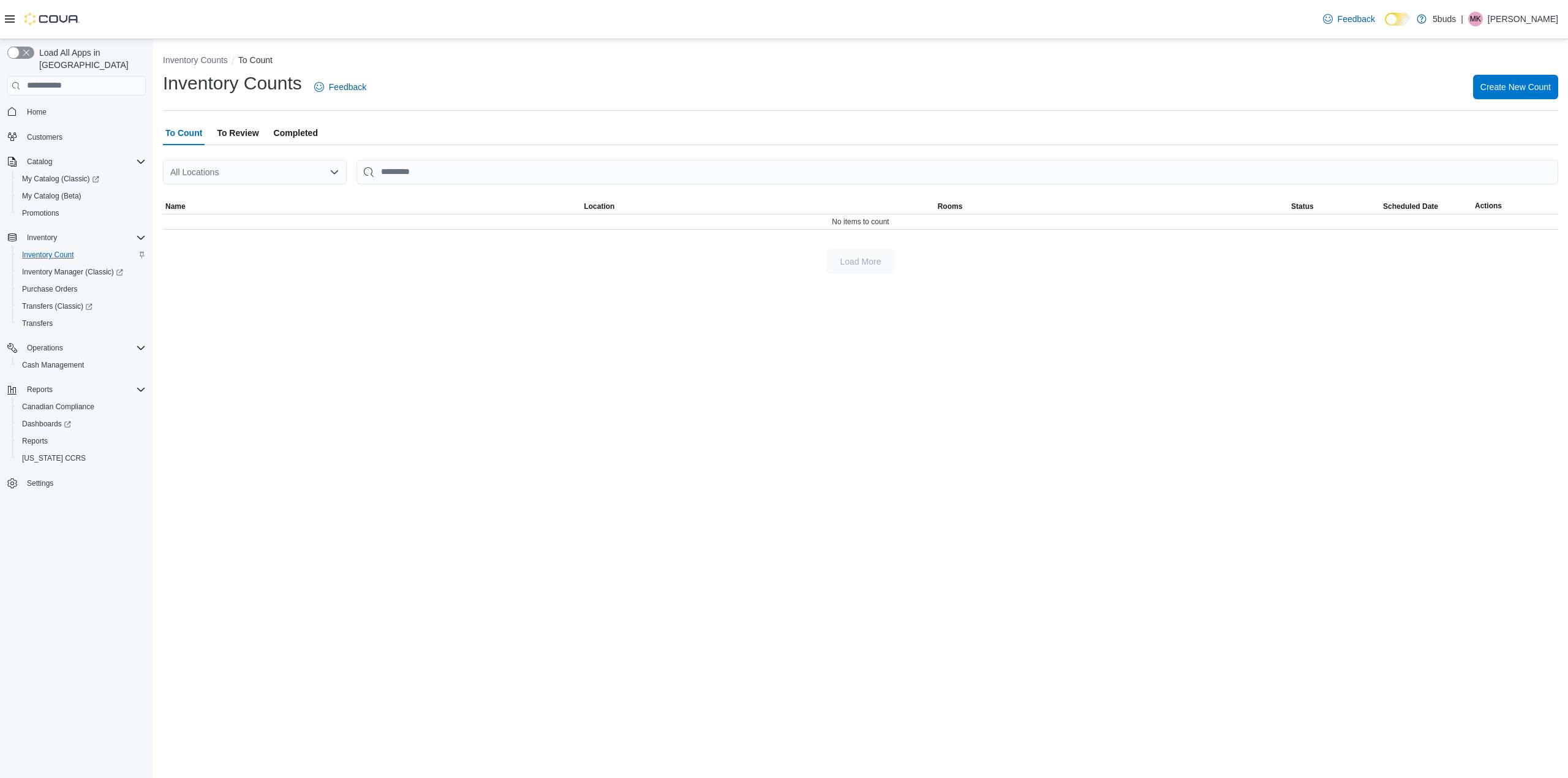
click at [290, 125] on span "Completed" at bounding box center [296, 133] width 44 height 25
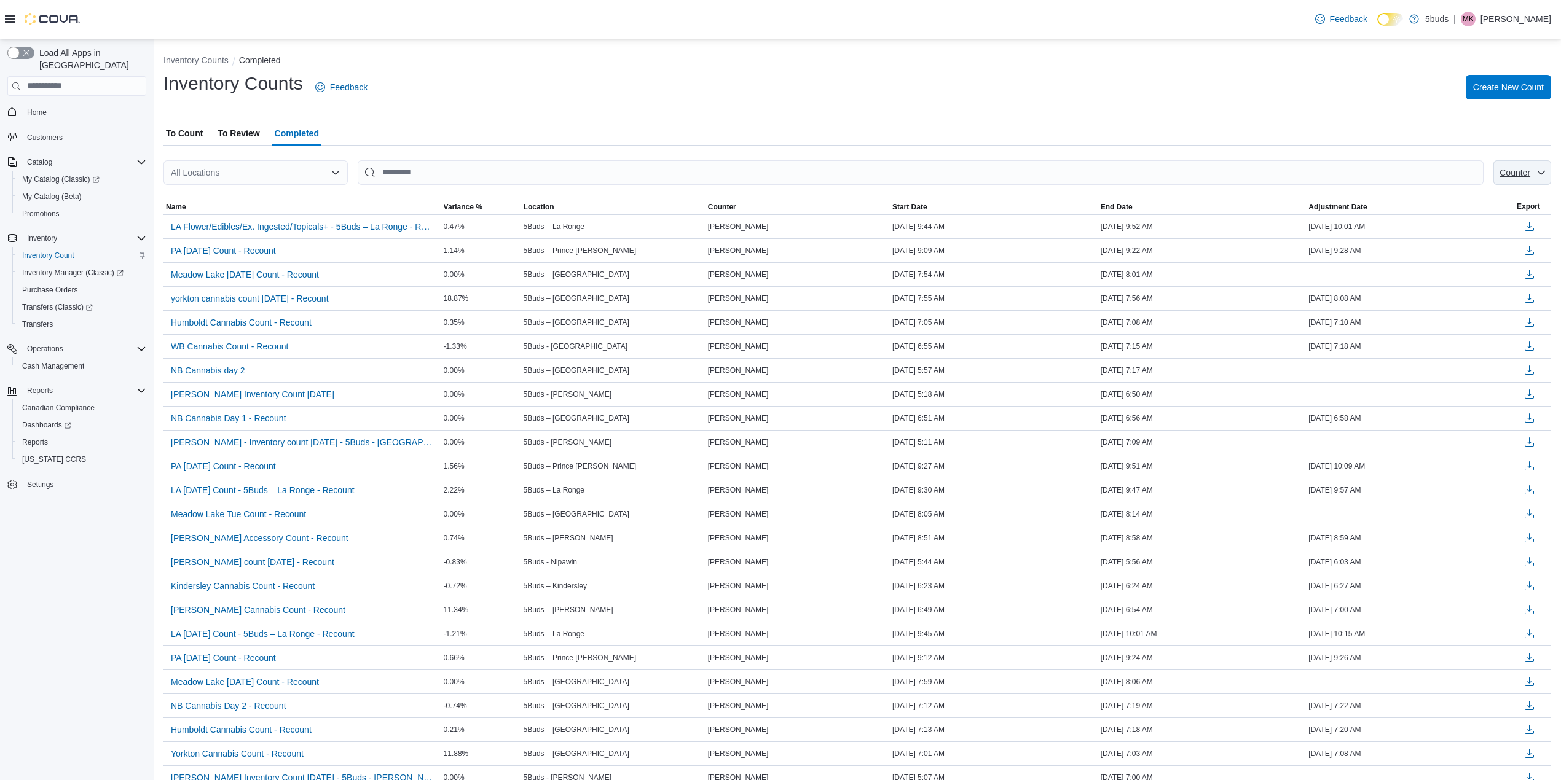
click at [1179, 175] on span "Counter" at bounding box center [1514, 173] width 31 height 10
click at [1179, 128] on div "To Count To Review Completed" at bounding box center [857, 133] width 1388 height 25
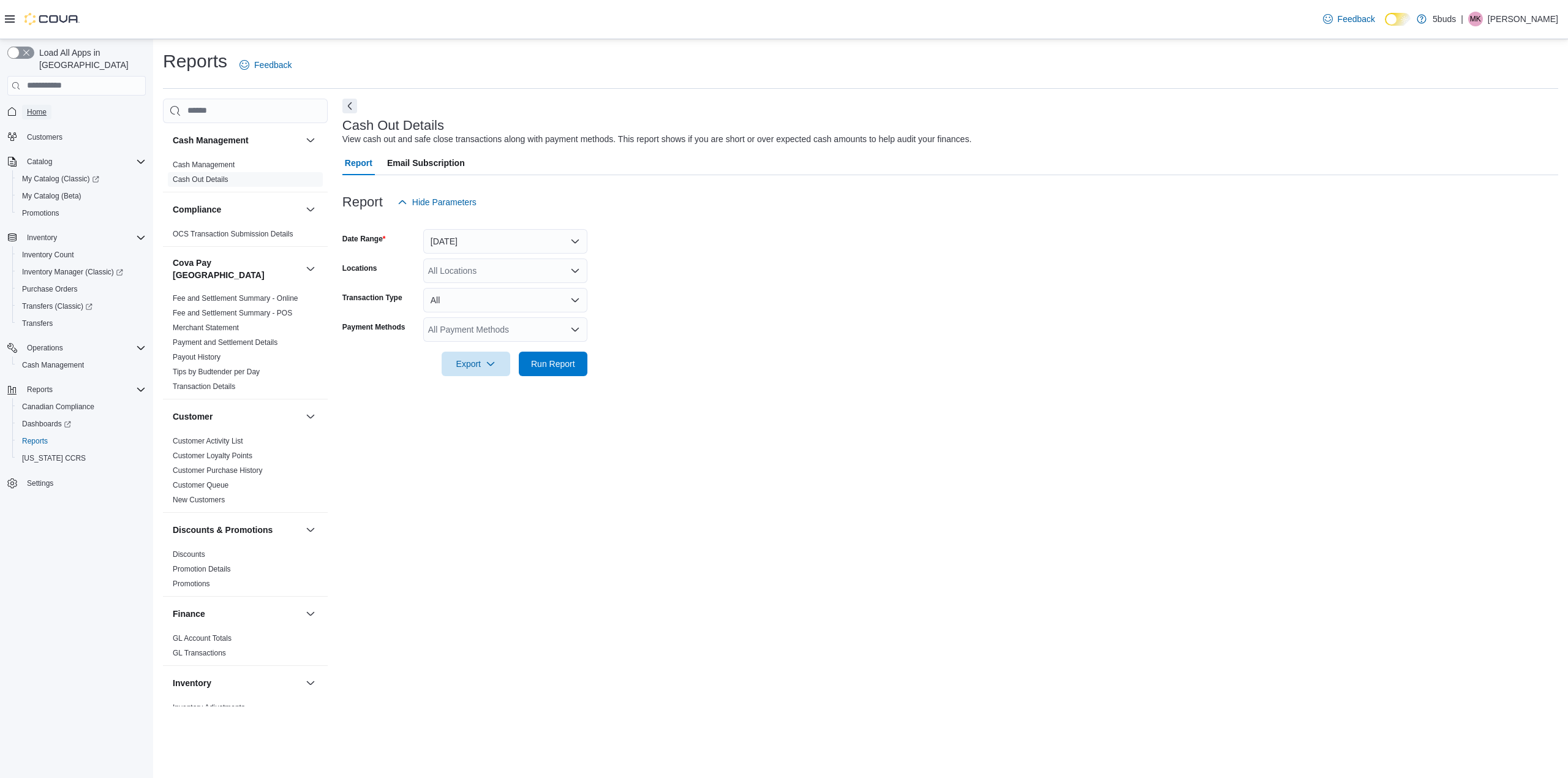
click at [28, 108] on span "Home" at bounding box center [37, 113] width 20 height 10
